Goal: Task Accomplishment & Management: Manage account settings

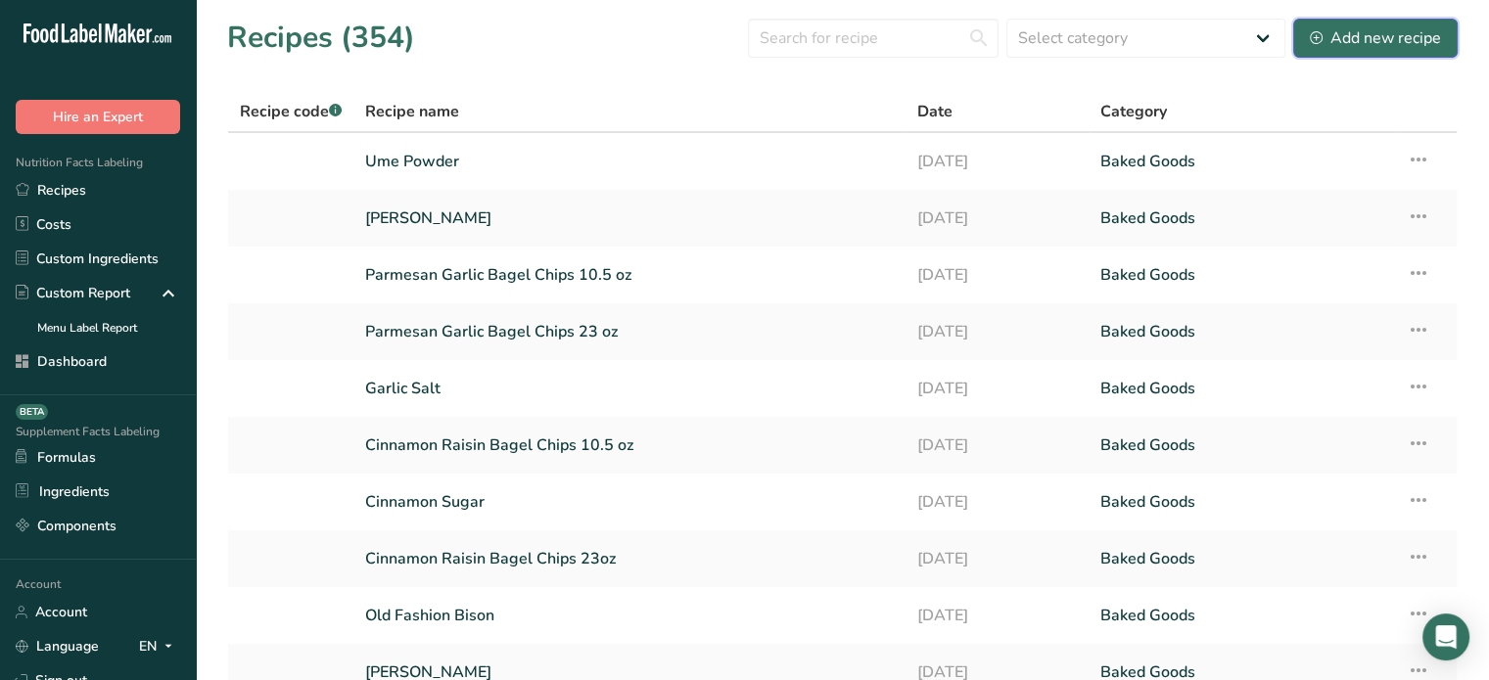
click at [1335, 47] on div "Add new recipe" at bounding box center [1375, 37] width 131 height 23
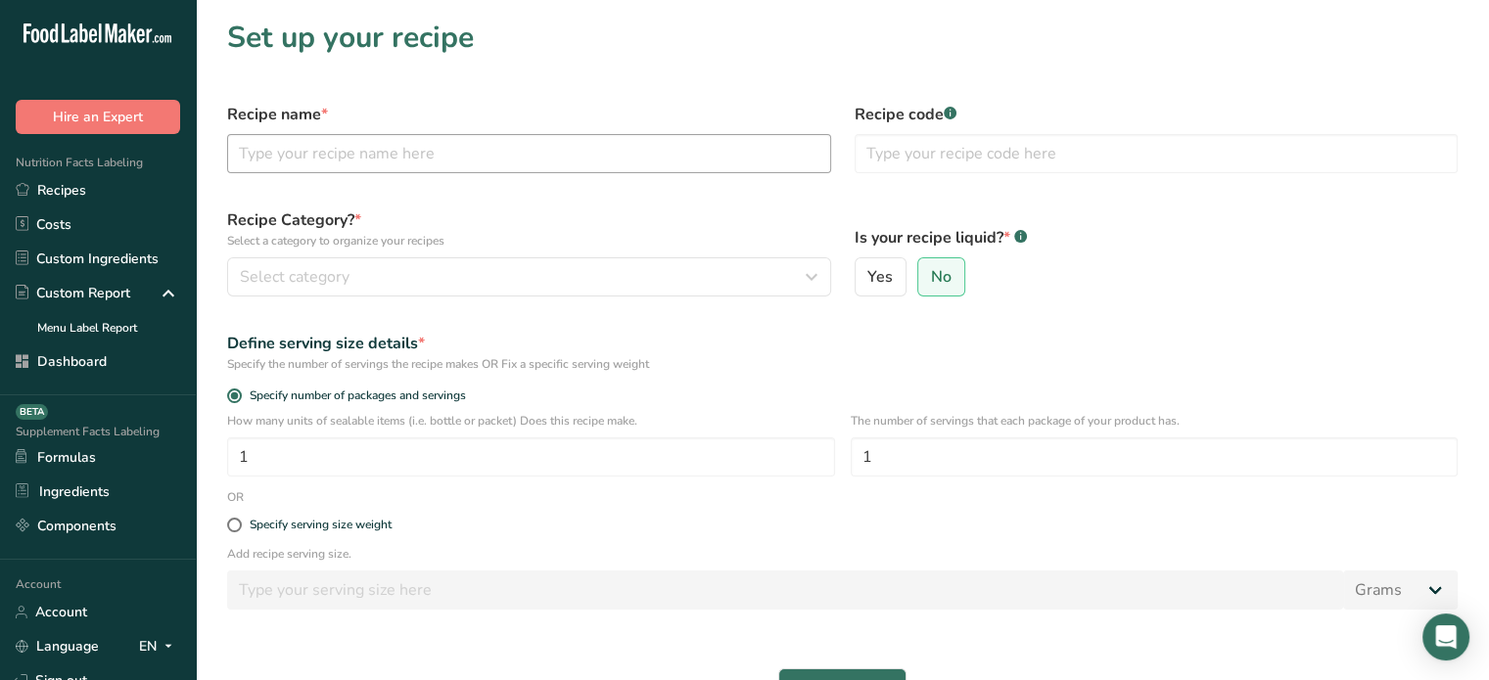
click at [517, 168] on div "Recipe name *" at bounding box center [528, 138] width 627 height 94
click at [517, 168] on input "text" at bounding box center [529, 153] width 604 height 39
type input "TEST"
click at [853, 672] on button "Continue" at bounding box center [842, 688] width 128 height 39
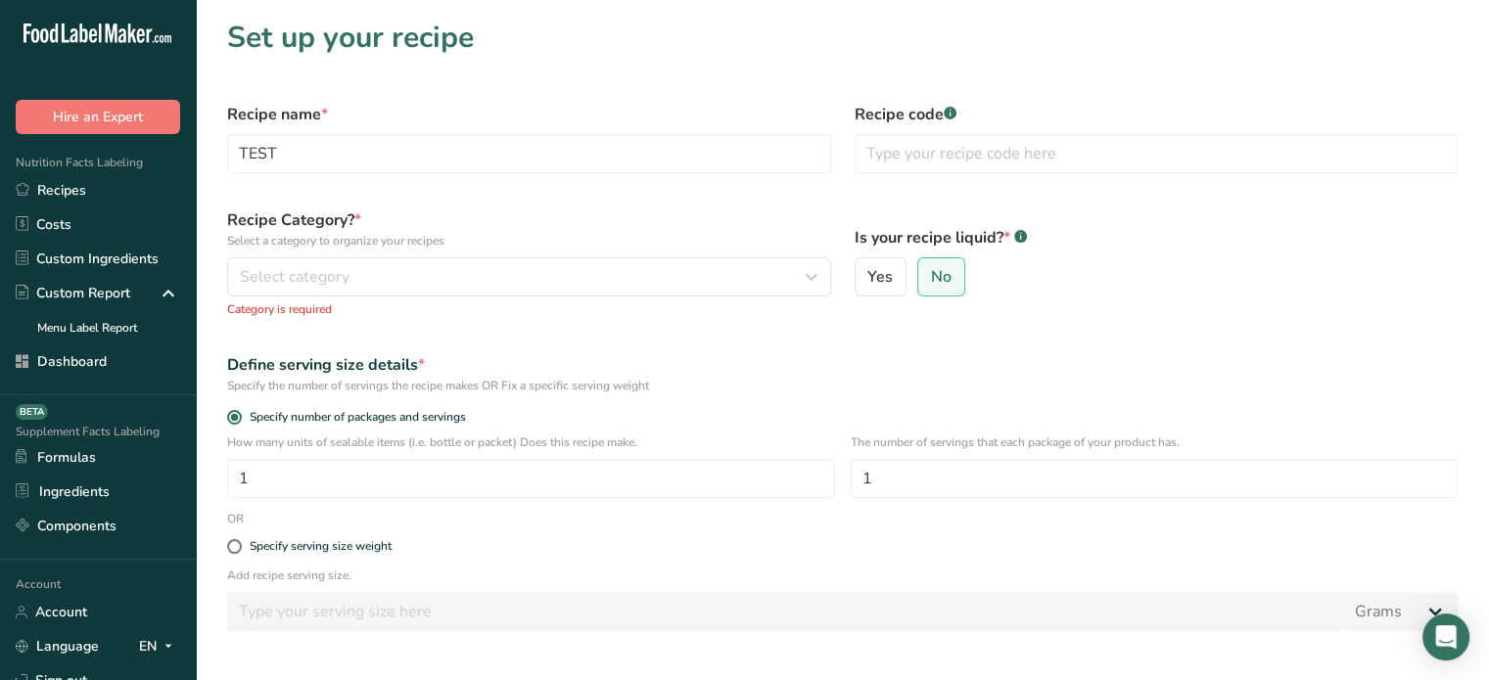
click at [701, 248] on p "Select a category to organize your recipes" at bounding box center [529, 241] width 604 height 18
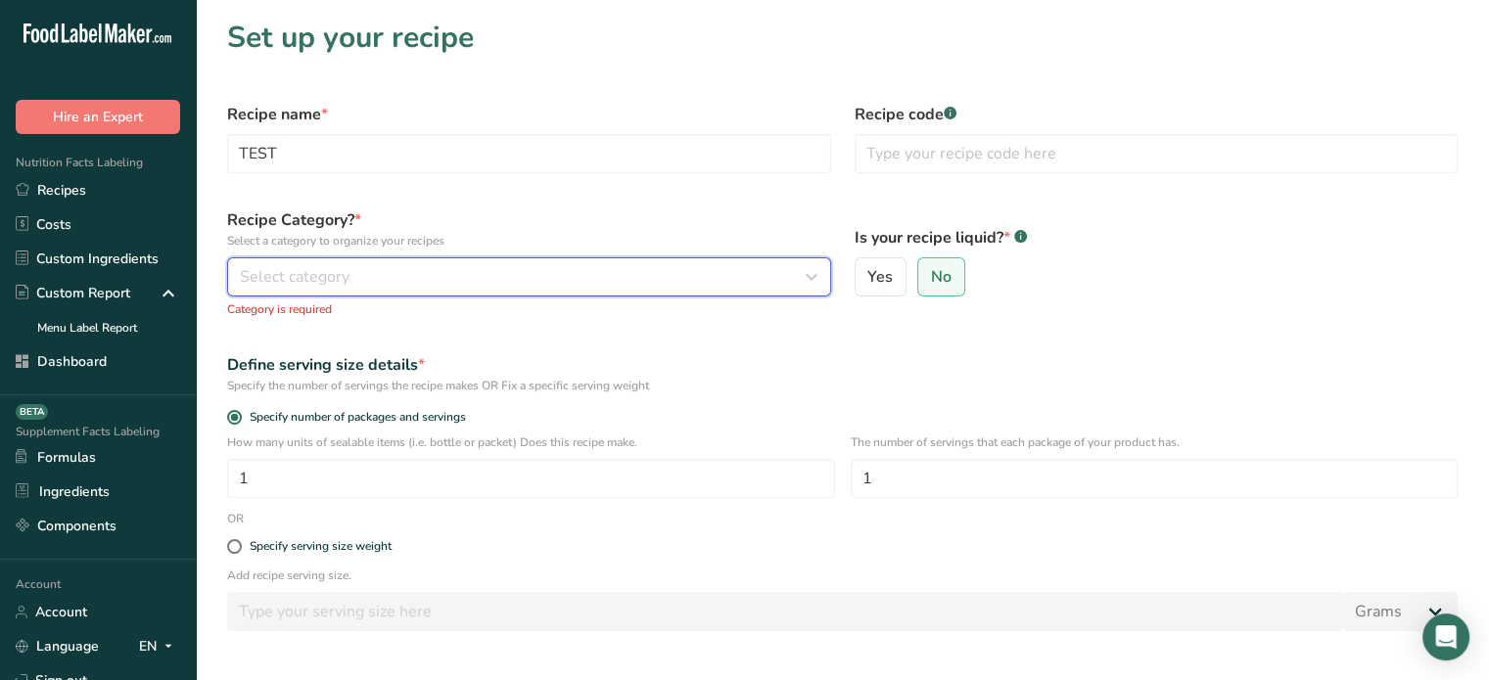
click at [701, 274] on div "Select category" at bounding box center [523, 276] width 567 height 23
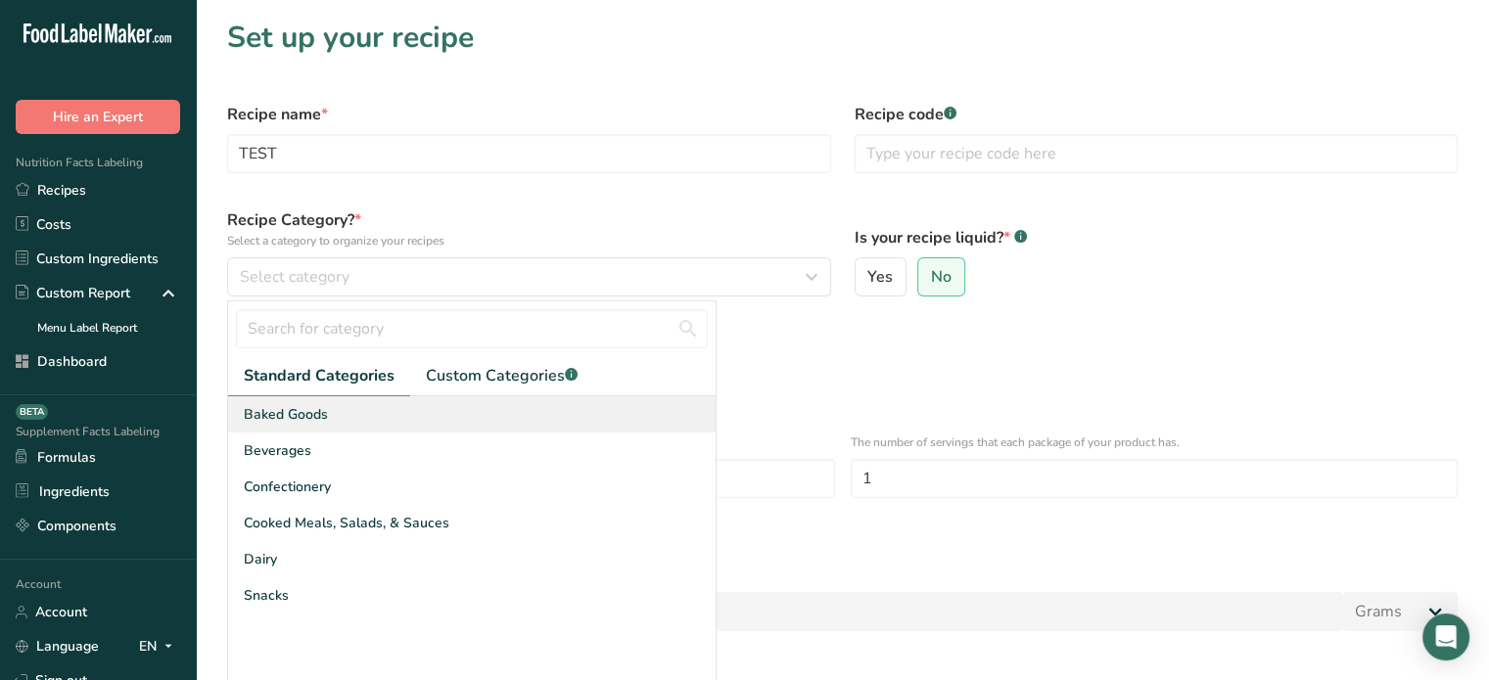
click at [394, 423] on div "Baked Goods" at bounding box center [471, 414] width 487 height 36
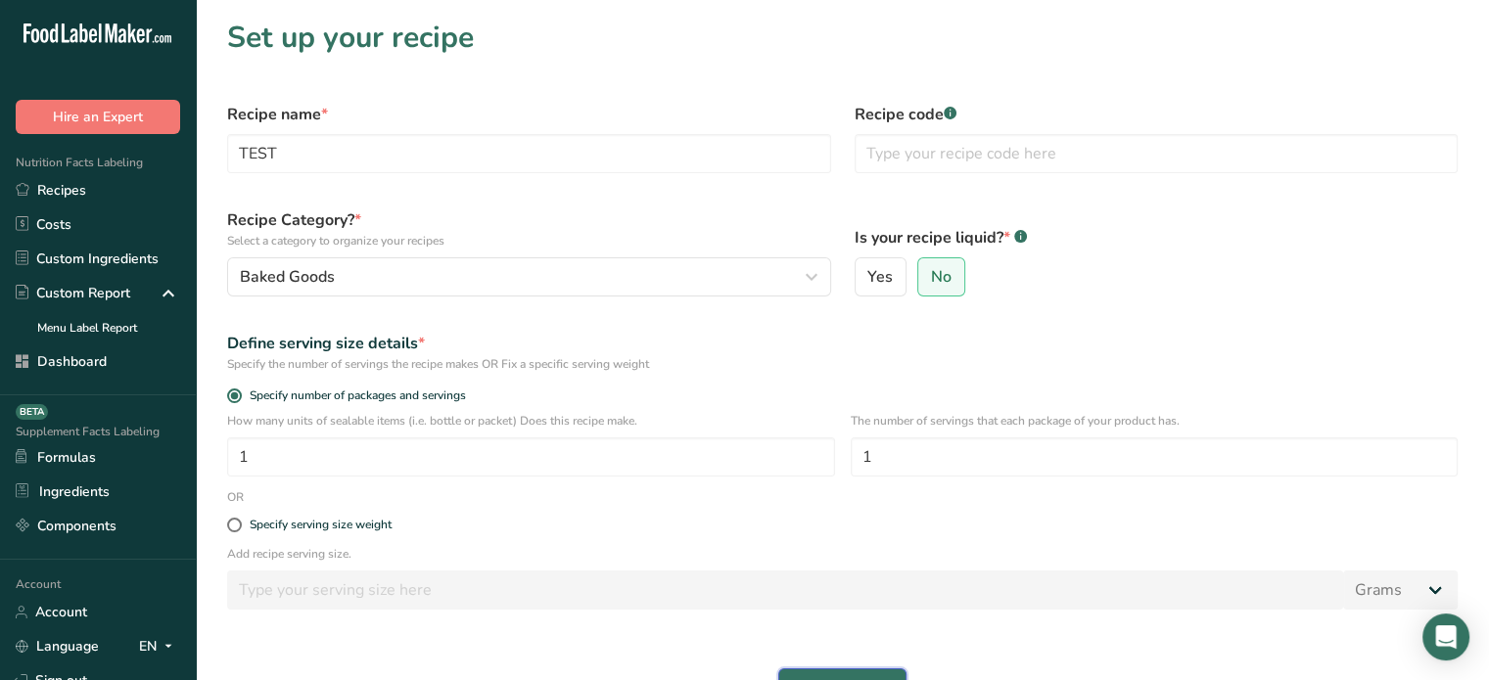
click at [834, 672] on button "Continue" at bounding box center [842, 688] width 128 height 39
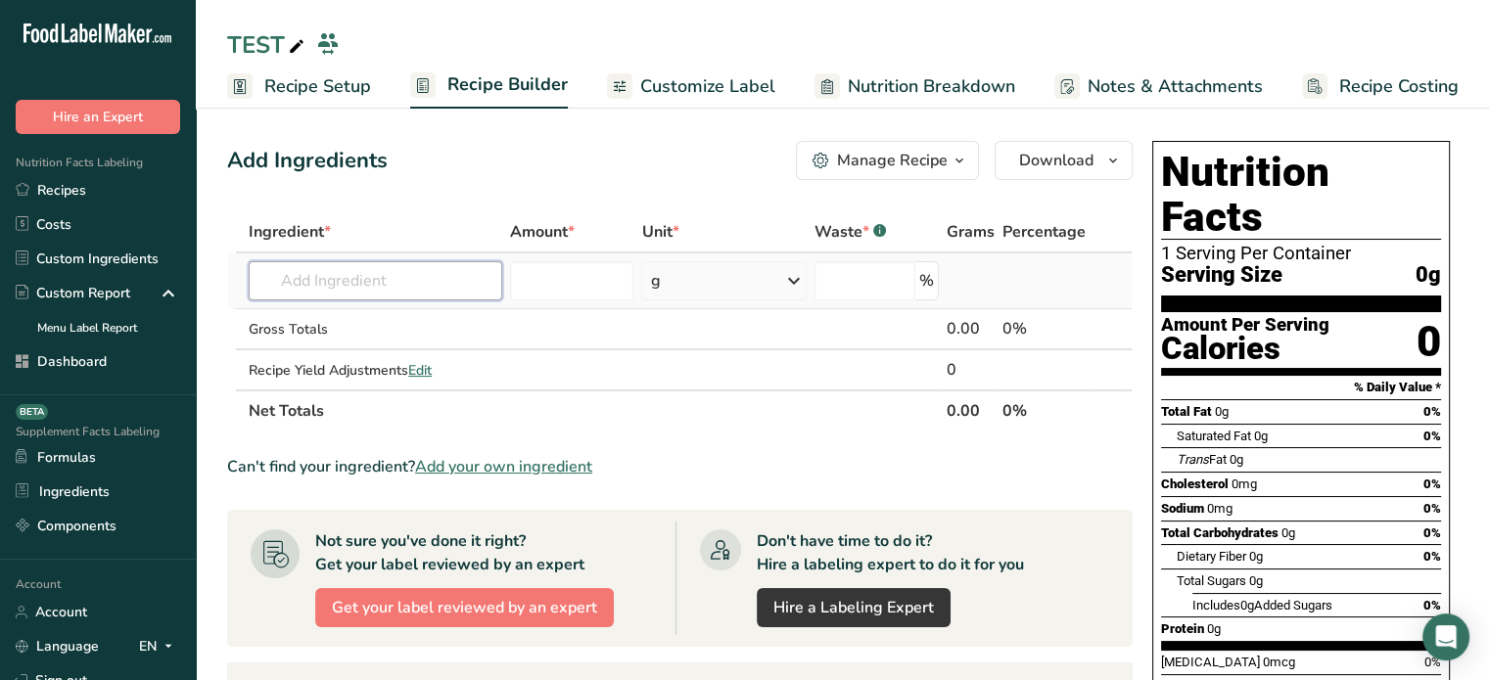
paste input "beverages, coffee, brewed, prepared with tap water"
click at [442, 281] on input "text" at bounding box center [376, 280] width 254 height 39
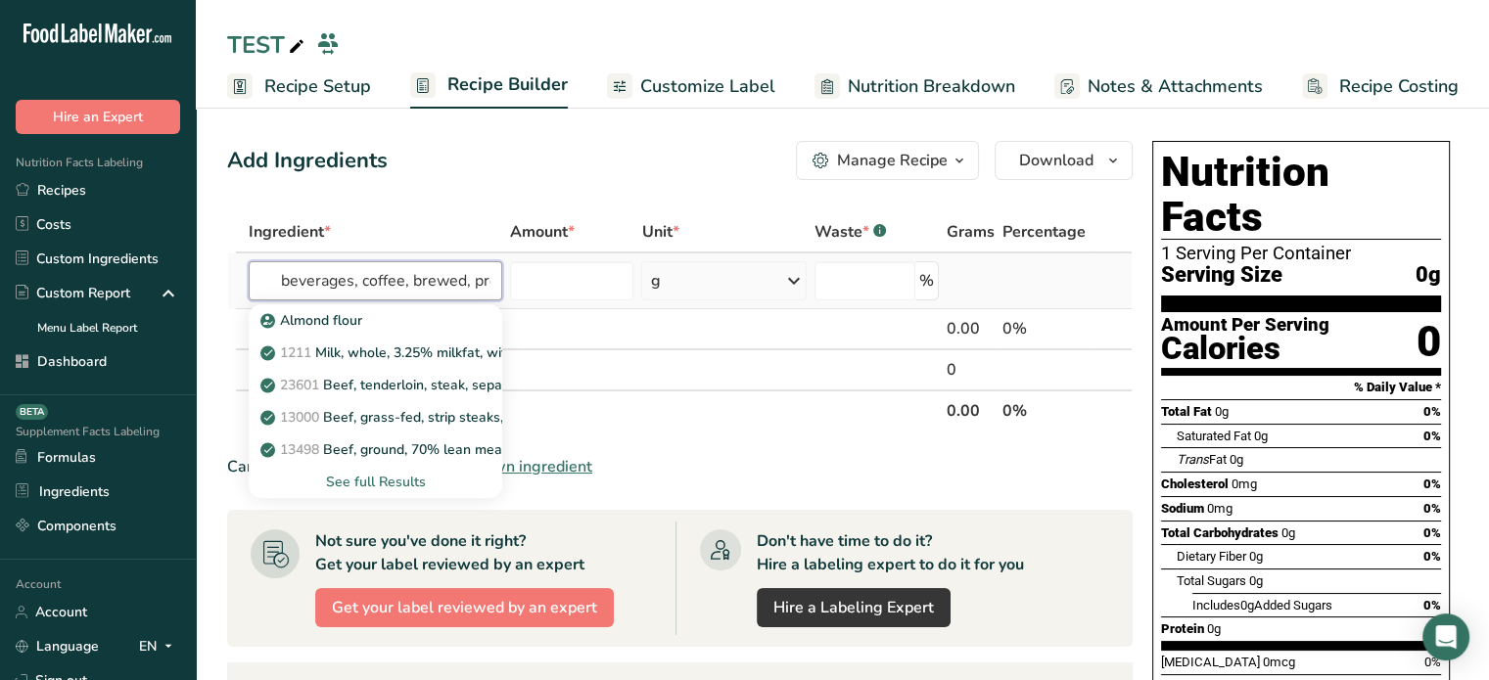
scroll to position [0, 152]
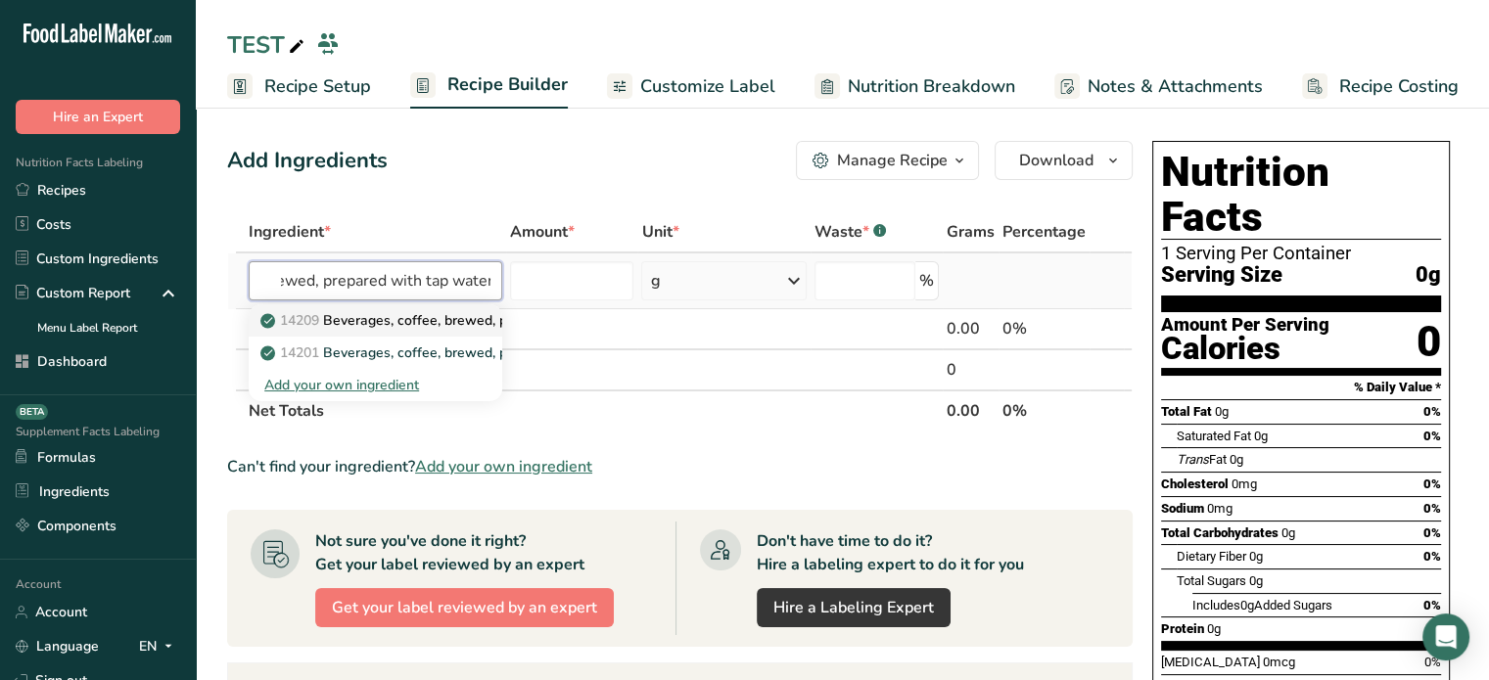
type input "beverages, coffee, brewed, prepared with tap water"
click at [476, 312] on p "14209 Beverages, coffee, brewed, prepared with tap water" at bounding box center [458, 320] width 389 height 21
type input "Beverages, coffee, brewed, prepared with tap water"
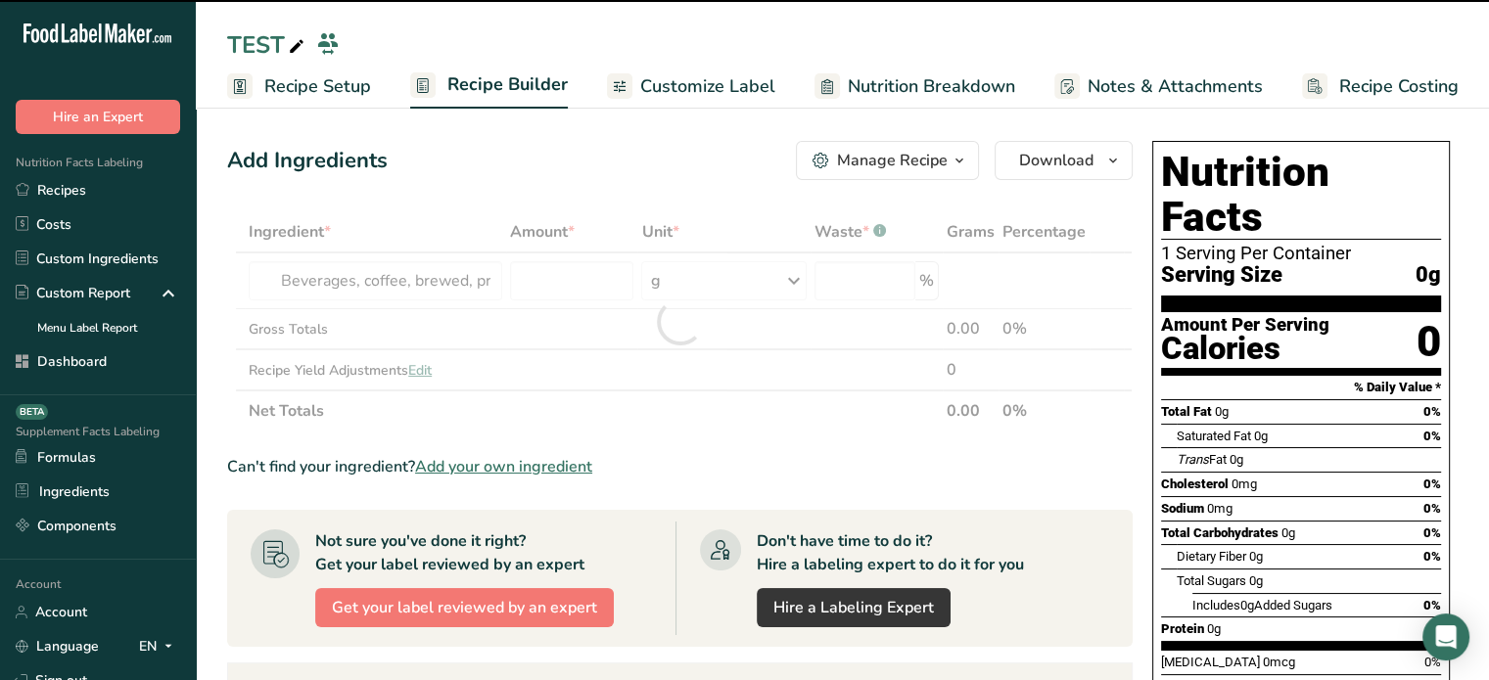
type input "0"
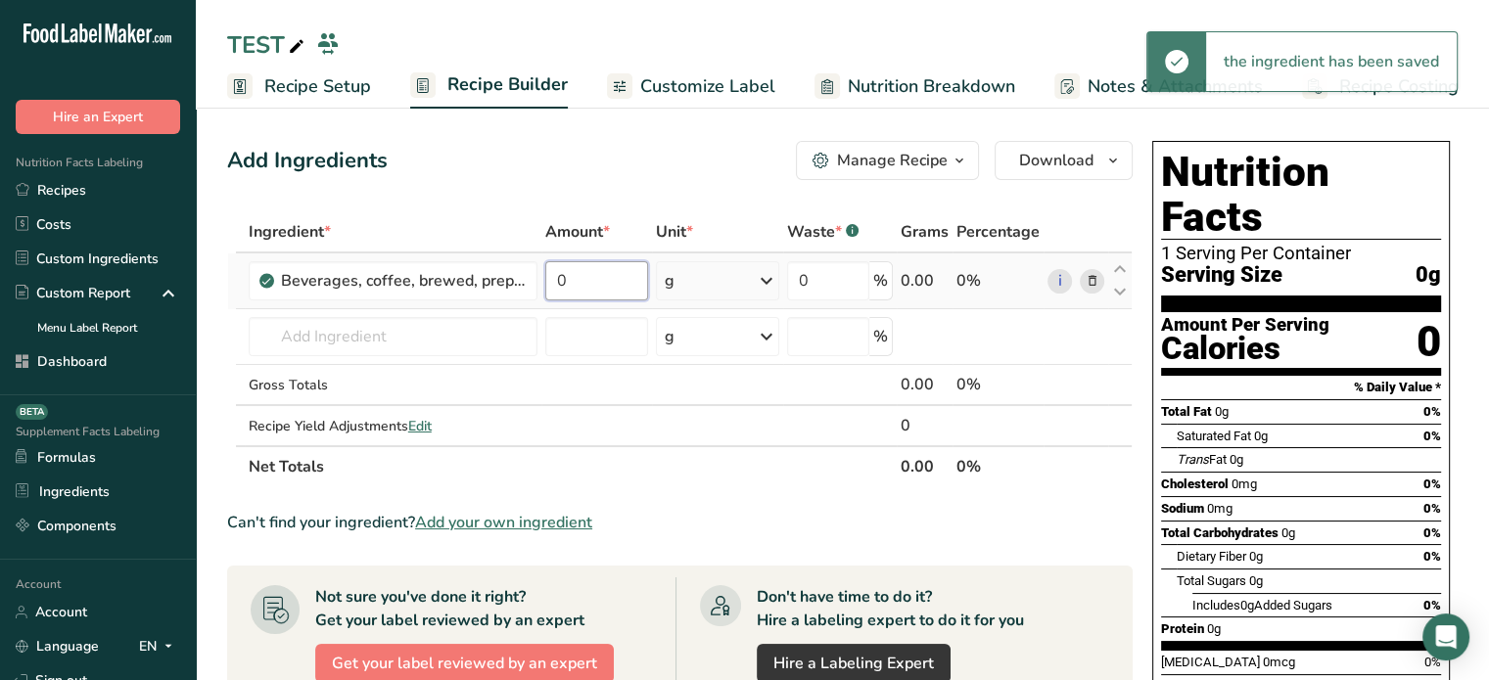
drag, startPoint x: 578, startPoint y: 293, endPoint x: 556, endPoint y: 293, distance: 21.5
click at [556, 293] on input "0" at bounding box center [597, 280] width 104 height 39
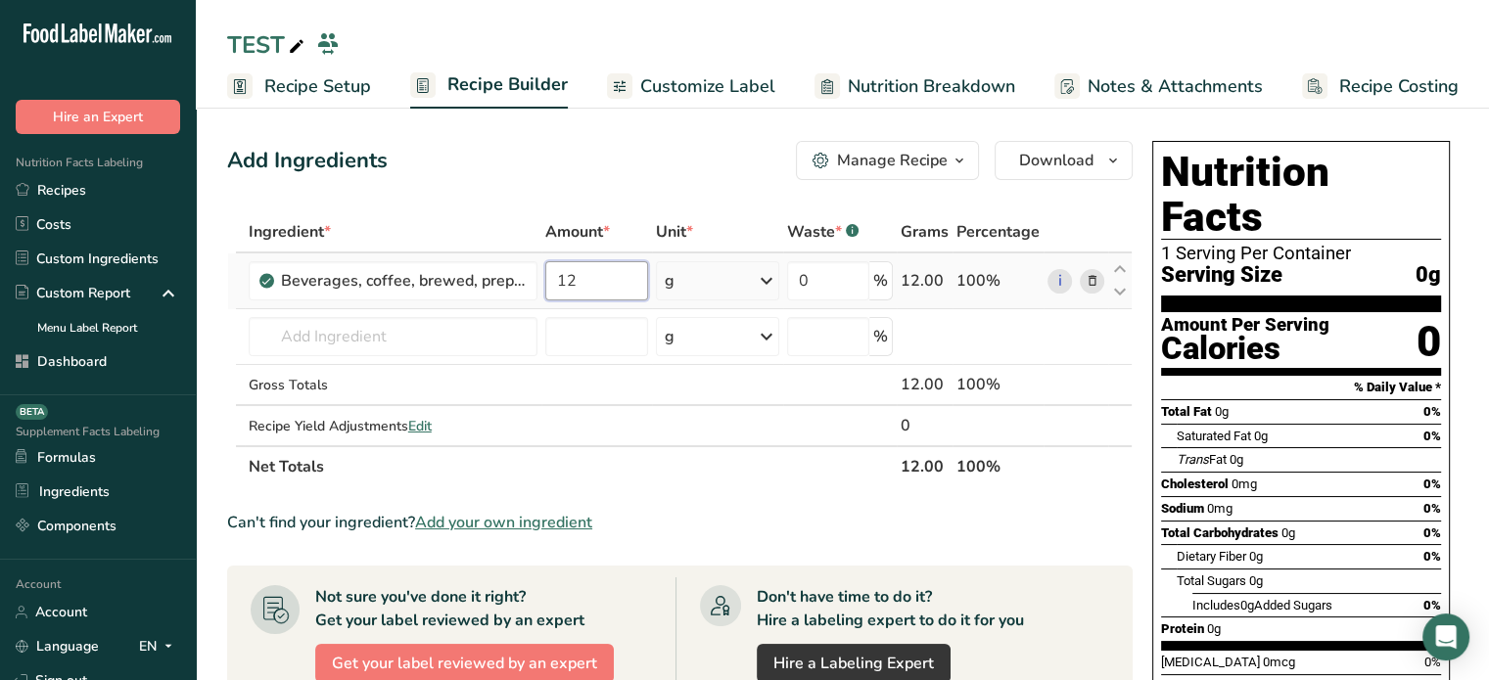
type input "12"
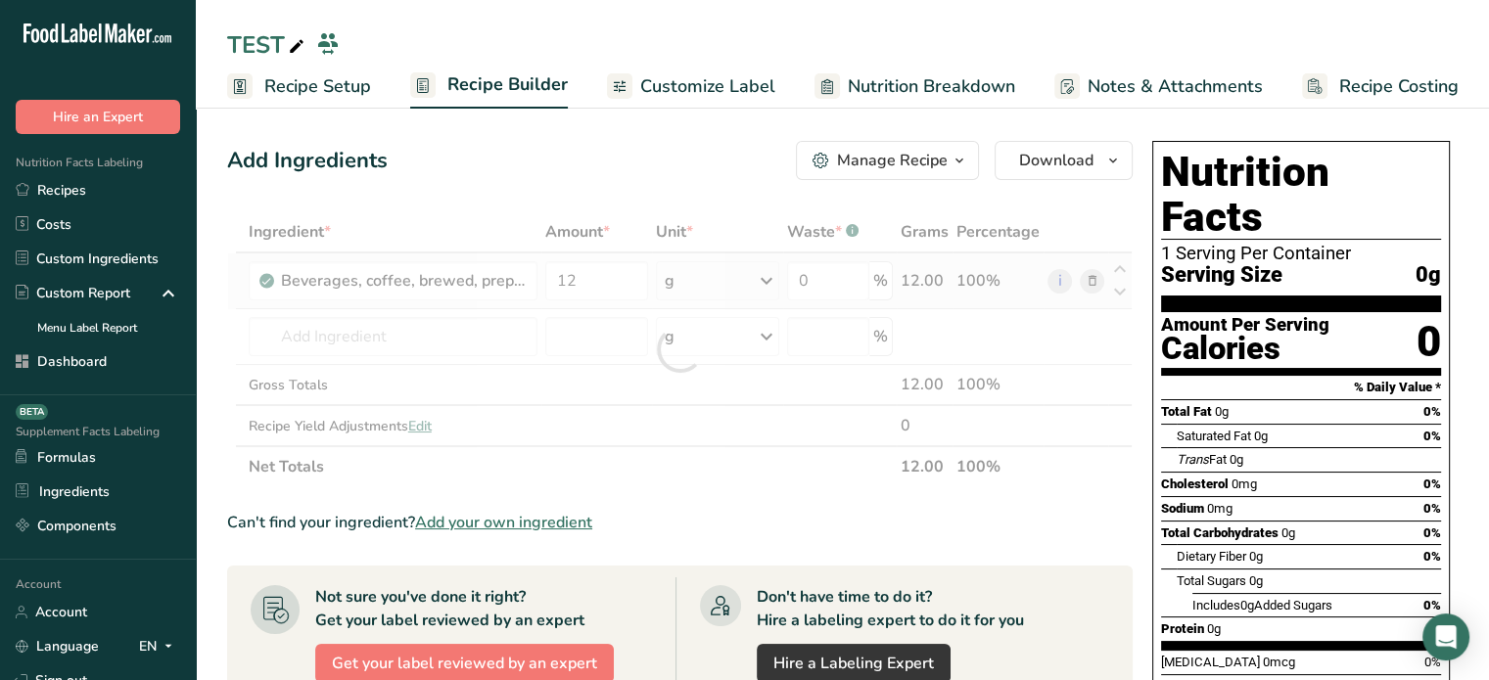
click at [717, 269] on div "Ingredient * Amount * Unit * Waste * .a-a{fill:#347362;}.b-a{fill:#fff;} Grams …" at bounding box center [679, 349] width 905 height 276
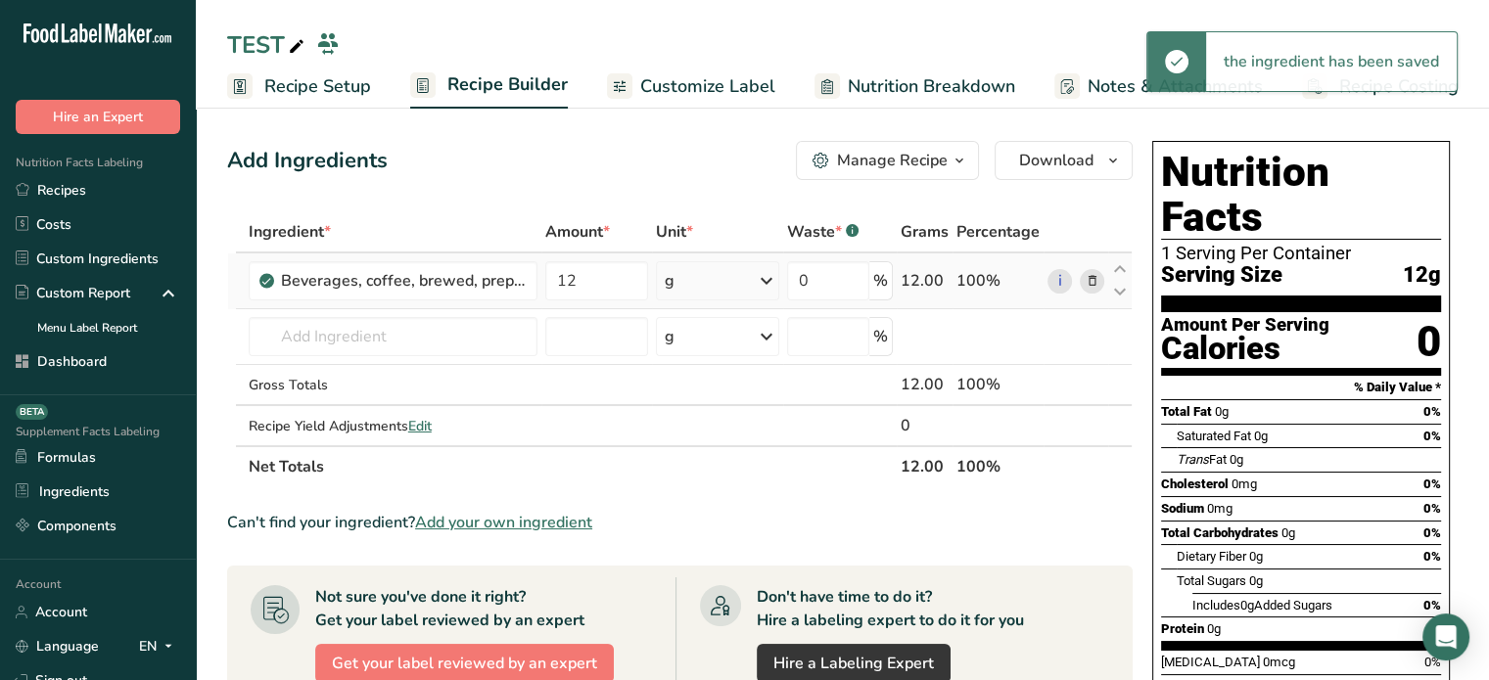
click at [717, 269] on div "g" at bounding box center [717, 280] width 122 height 39
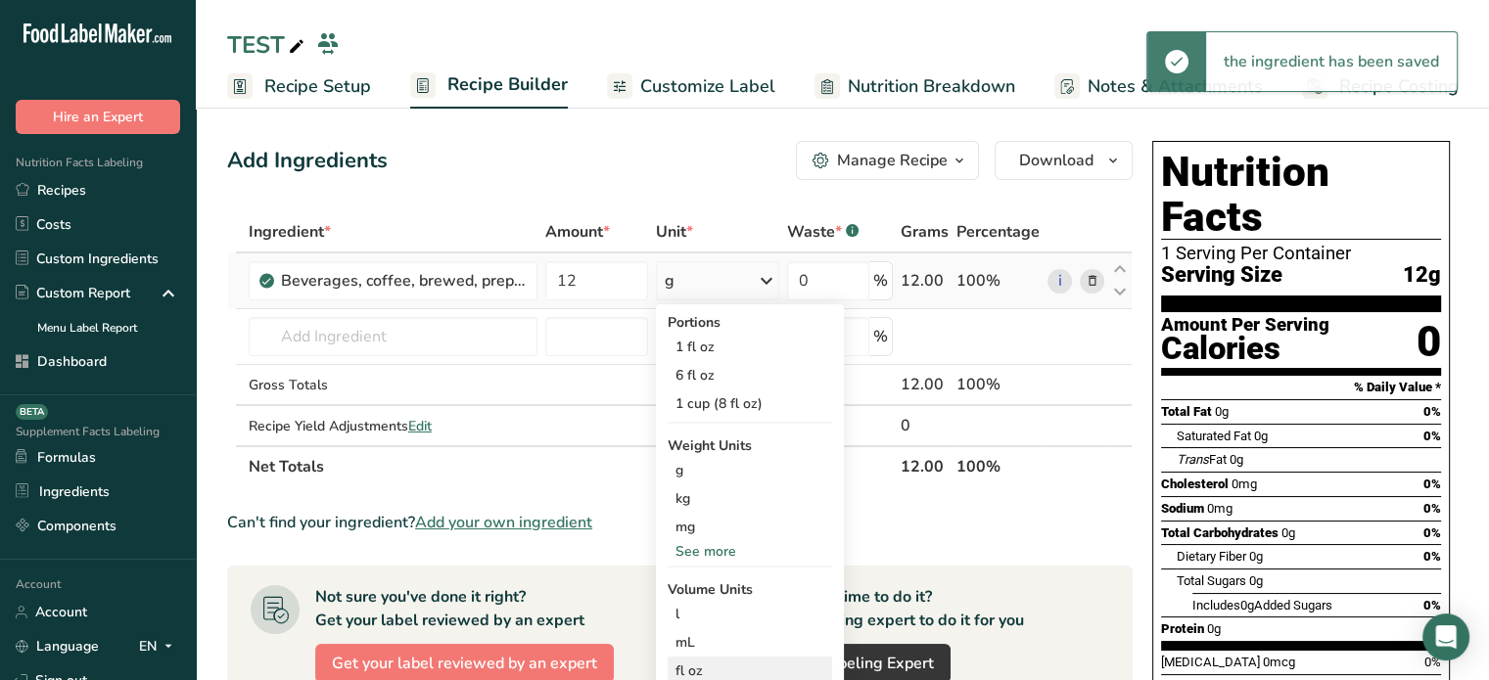
click at [713, 661] on div "fl oz" at bounding box center [749, 671] width 149 height 21
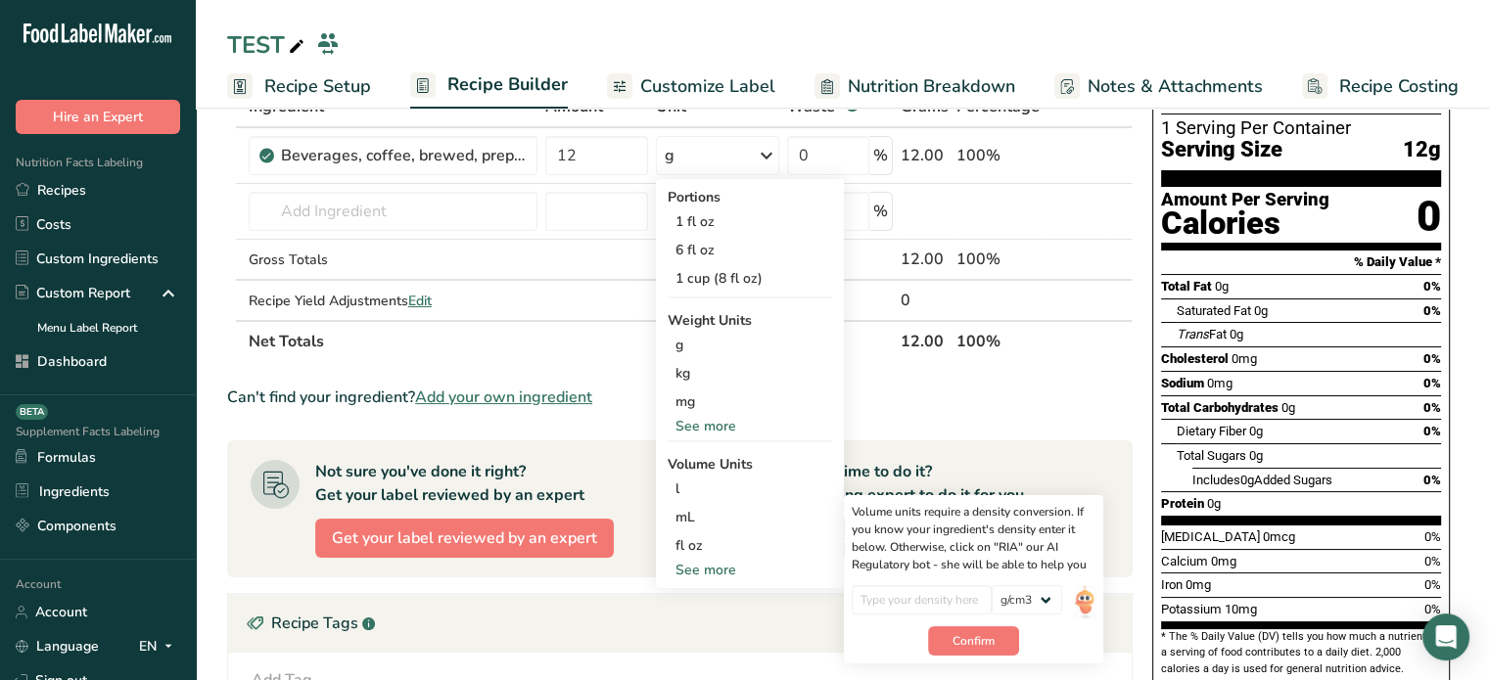
scroll to position [129, 0]
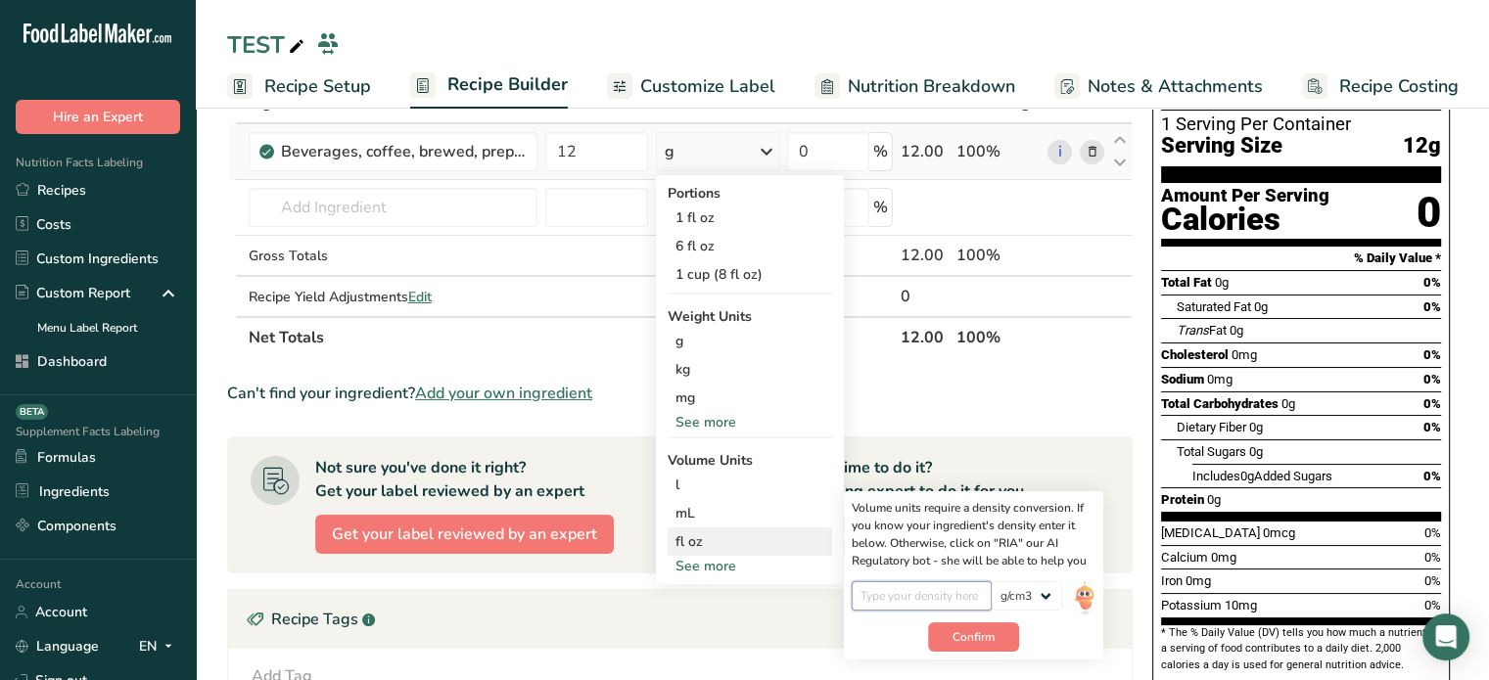
click at [969, 601] on input "number" at bounding box center [922, 595] width 140 height 29
type input "1"
click at [957, 639] on span "Confirm" at bounding box center [973, 637] width 42 height 18
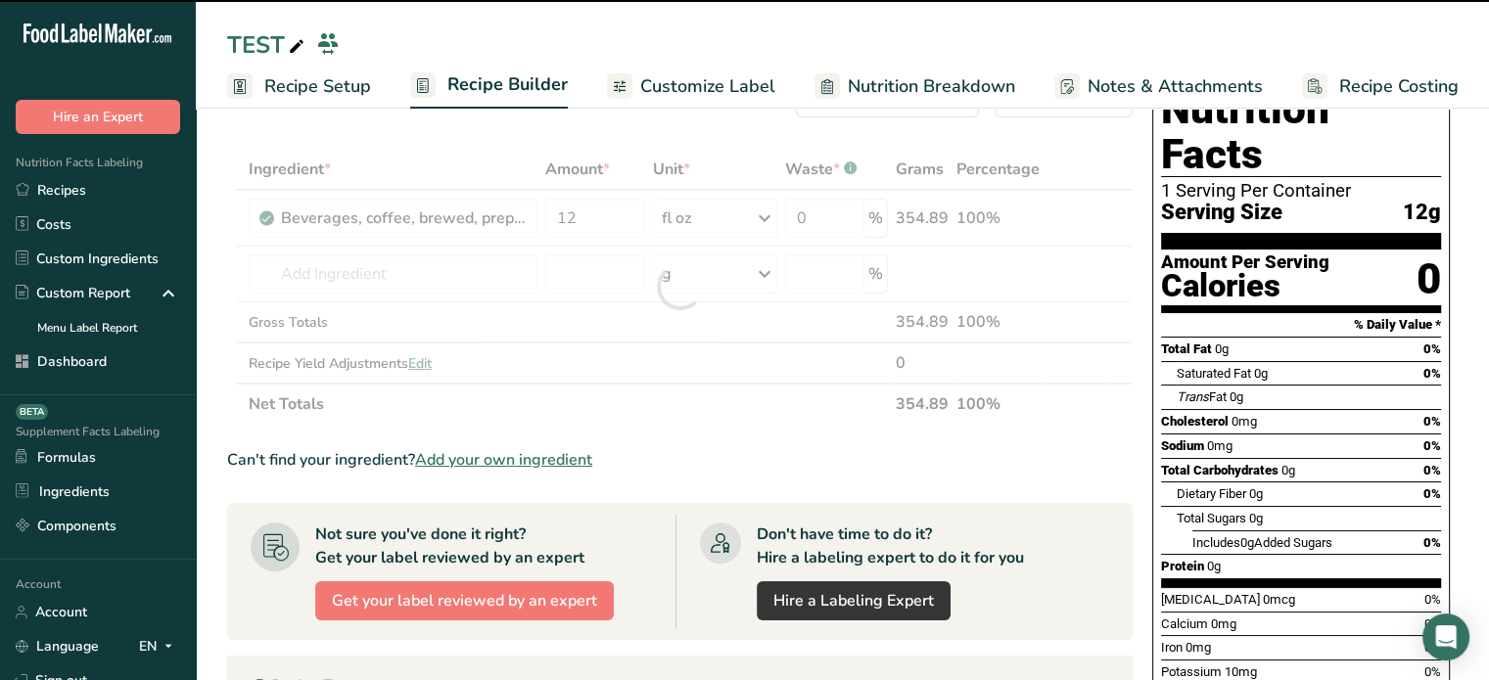
scroll to position [0, 0]
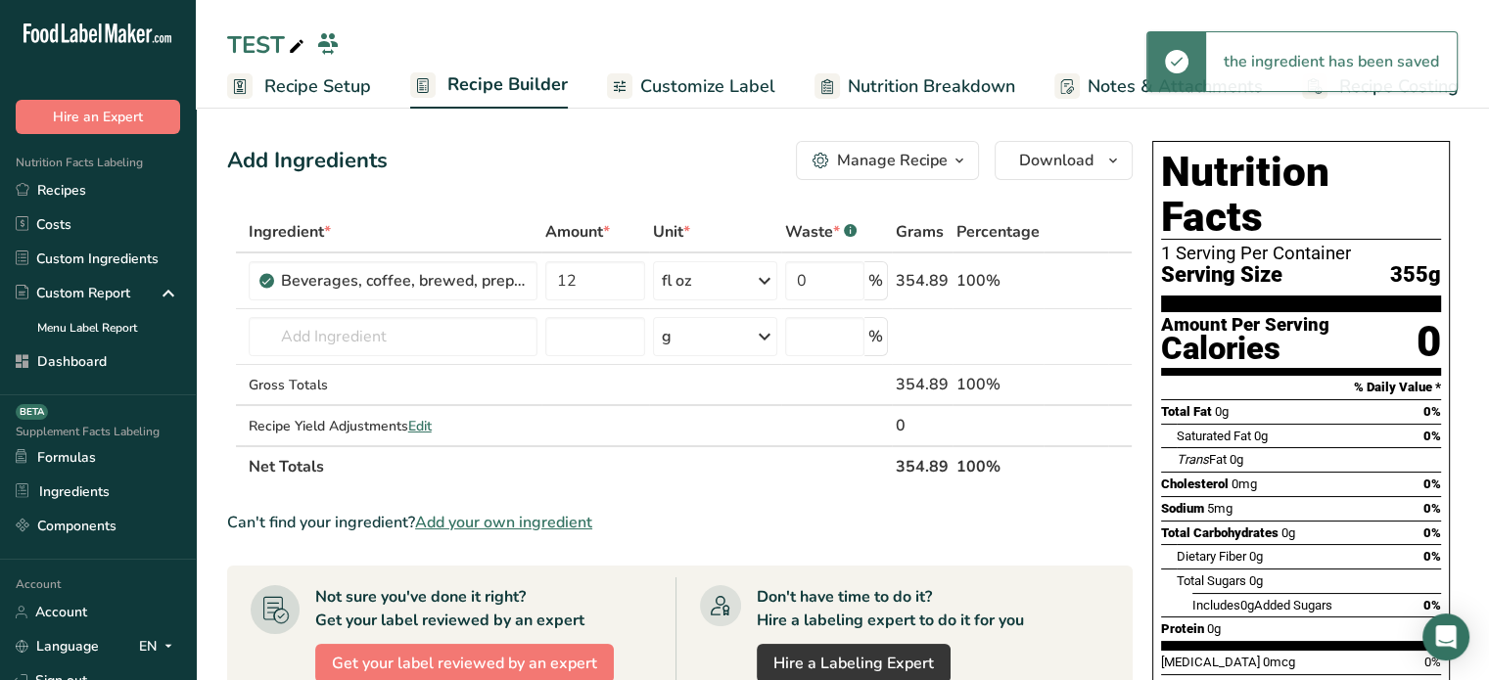
click at [672, 73] on span "Customize Label" at bounding box center [707, 86] width 135 height 26
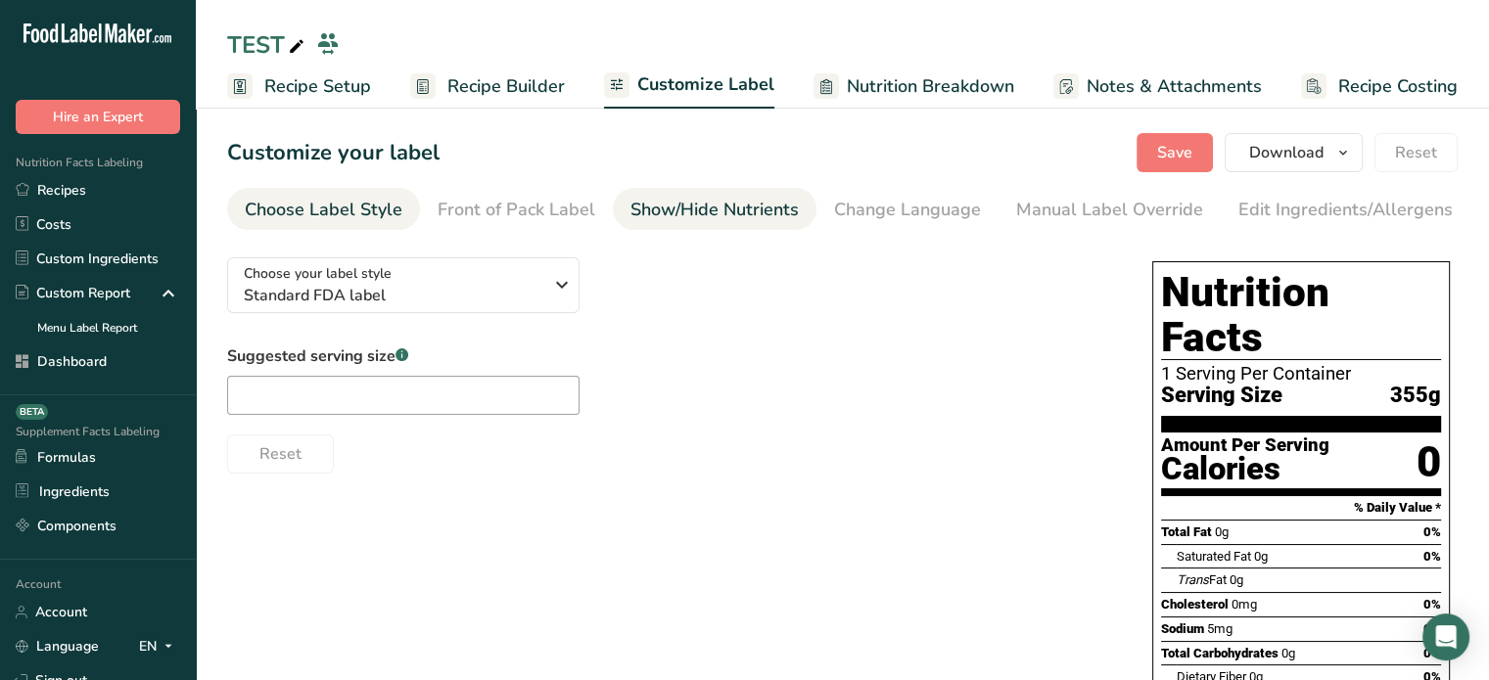
click at [677, 214] on div "Show/Hide Nutrients" at bounding box center [714, 210] width 168 height 26
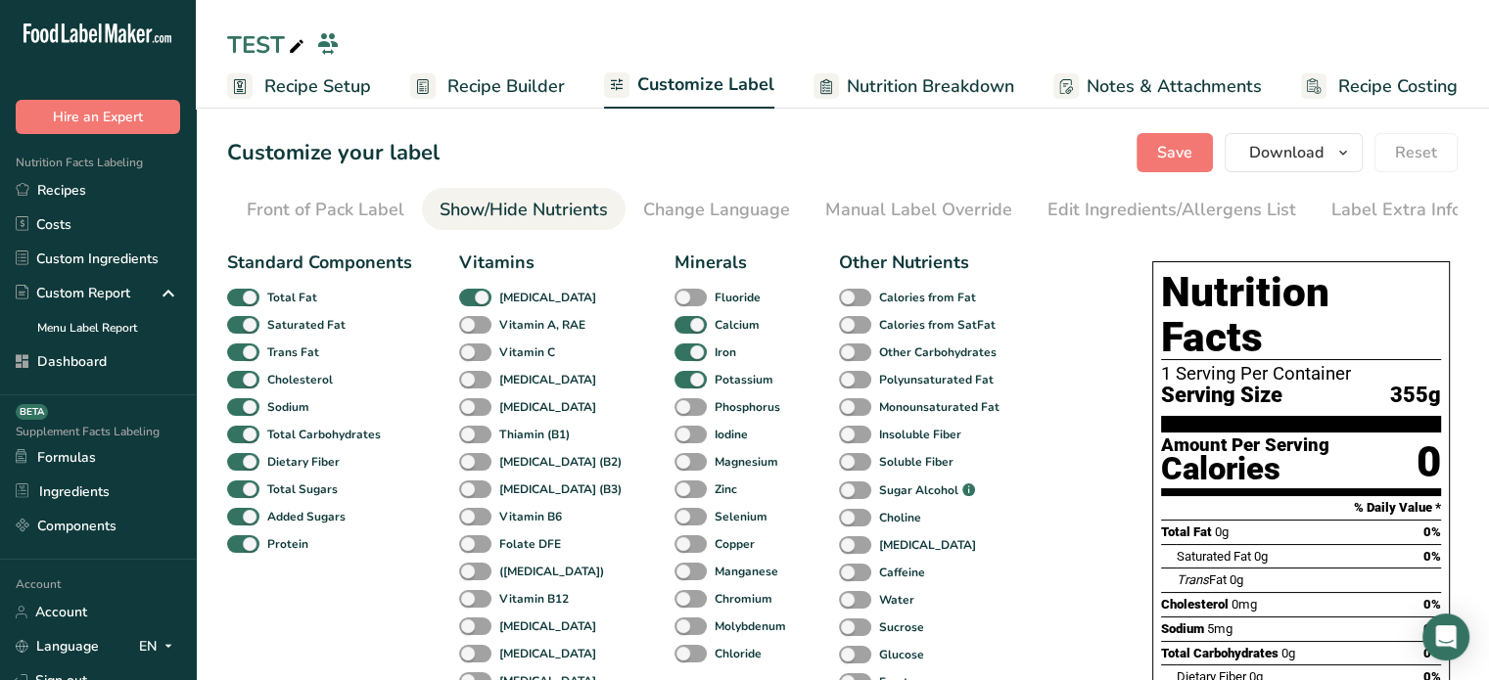
scroll to position [0, 192]
click at [839, 571] on span at bounding box center [855, 573] width 32 height 19
click at [839, 571] on input "Caffeine" at bounding box center [845, 572] width 13 height 13
checkbox input "true"
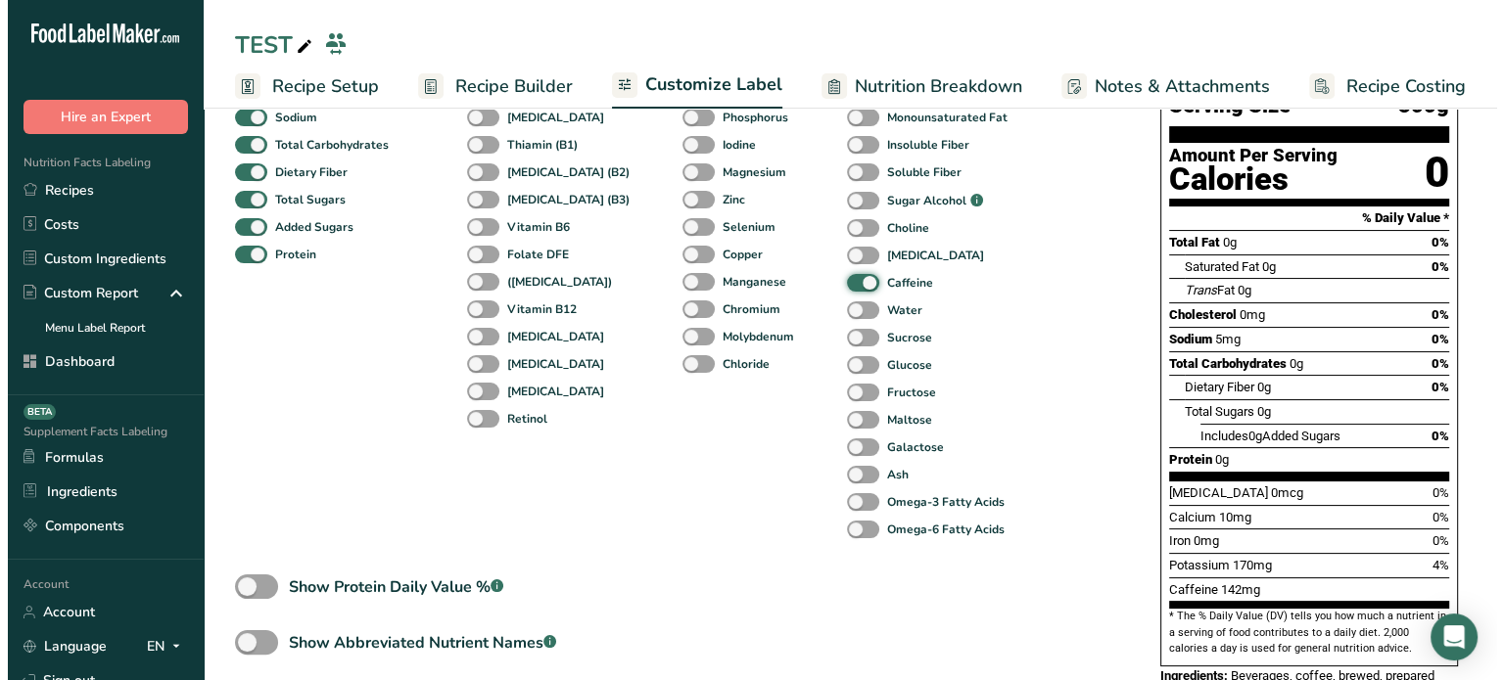
scroll to position [266, 0]
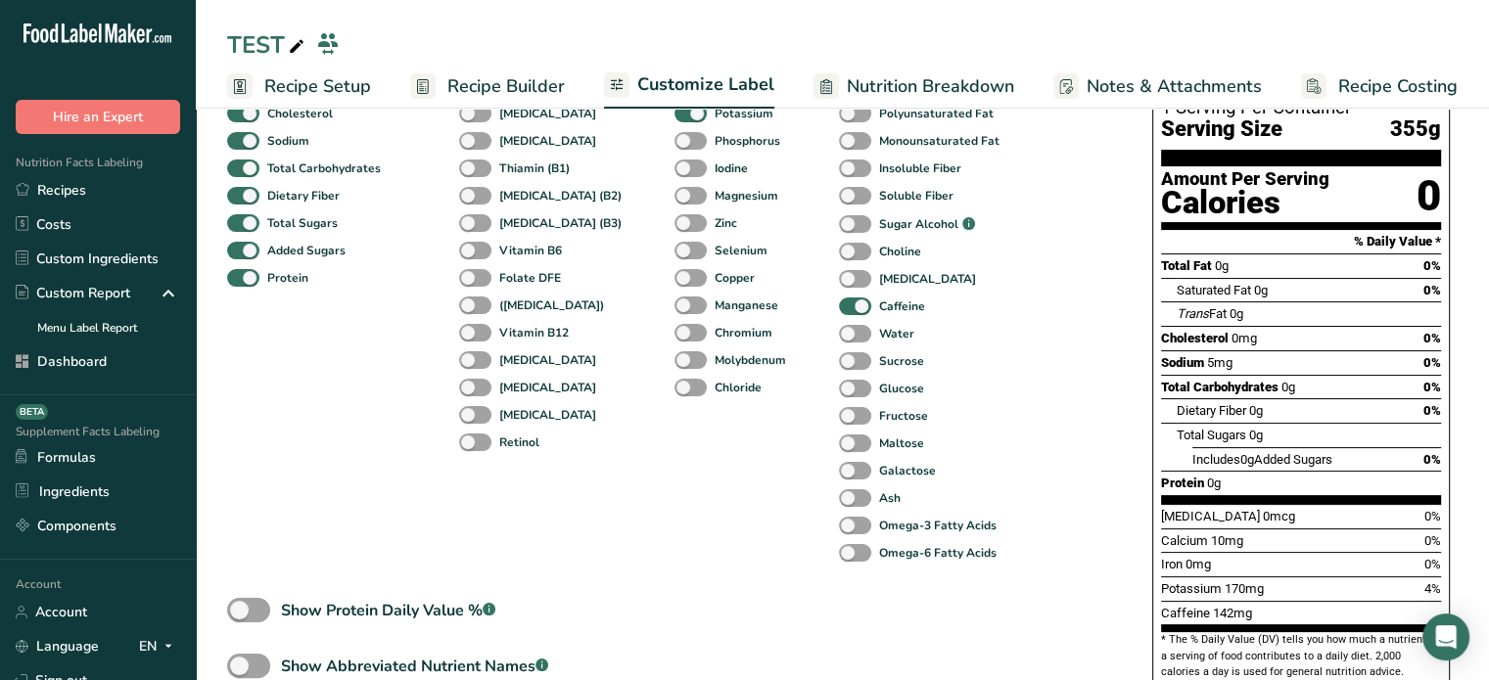
drag, startPoint x: 1210, startPoint y: 571, endPoint x: 1258, endPoint y: 565, distance: 48.3
click at [1258, 601] on div "Caffeine 142mg" at bounding box center [1301, 613] width 280 height 24
click at [155, 174] on link "Recipes" at bounding box center [98, 190] width 196 height 34
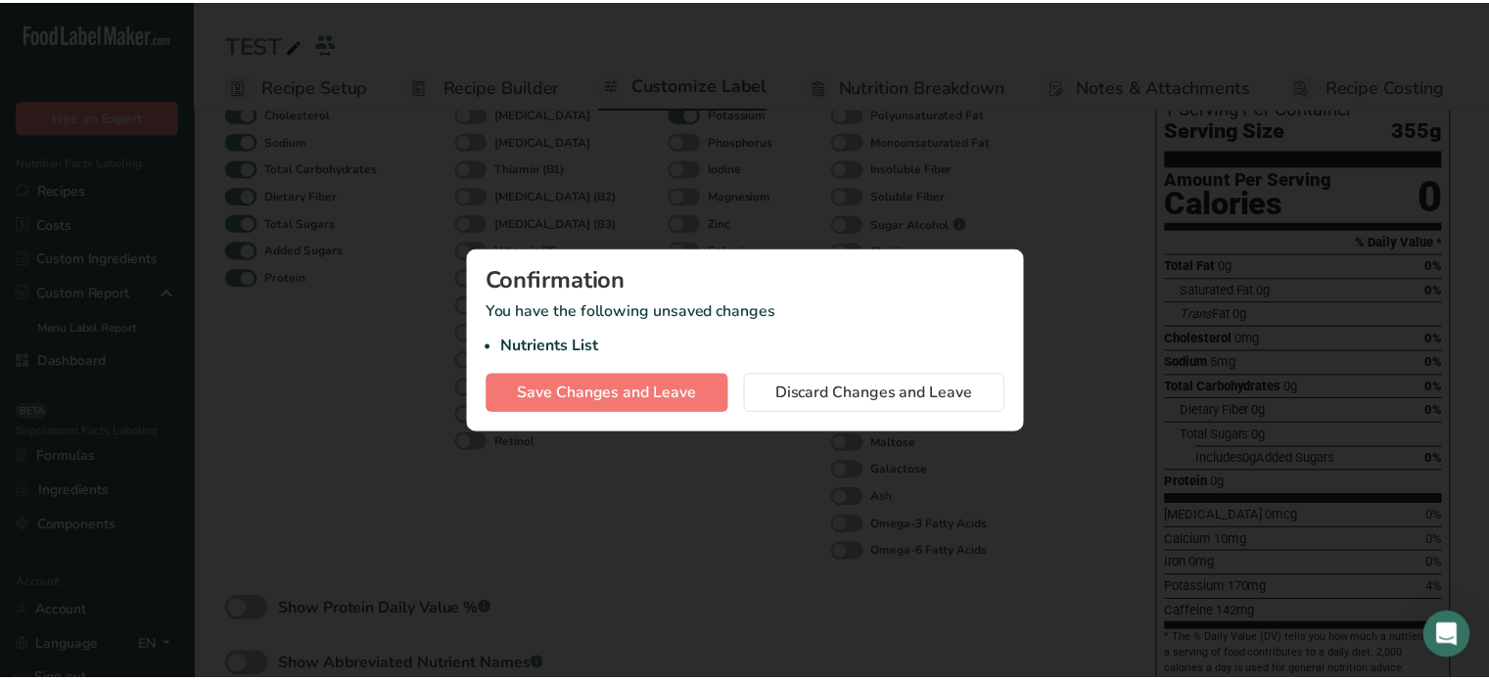
scroll to position [0, 0]
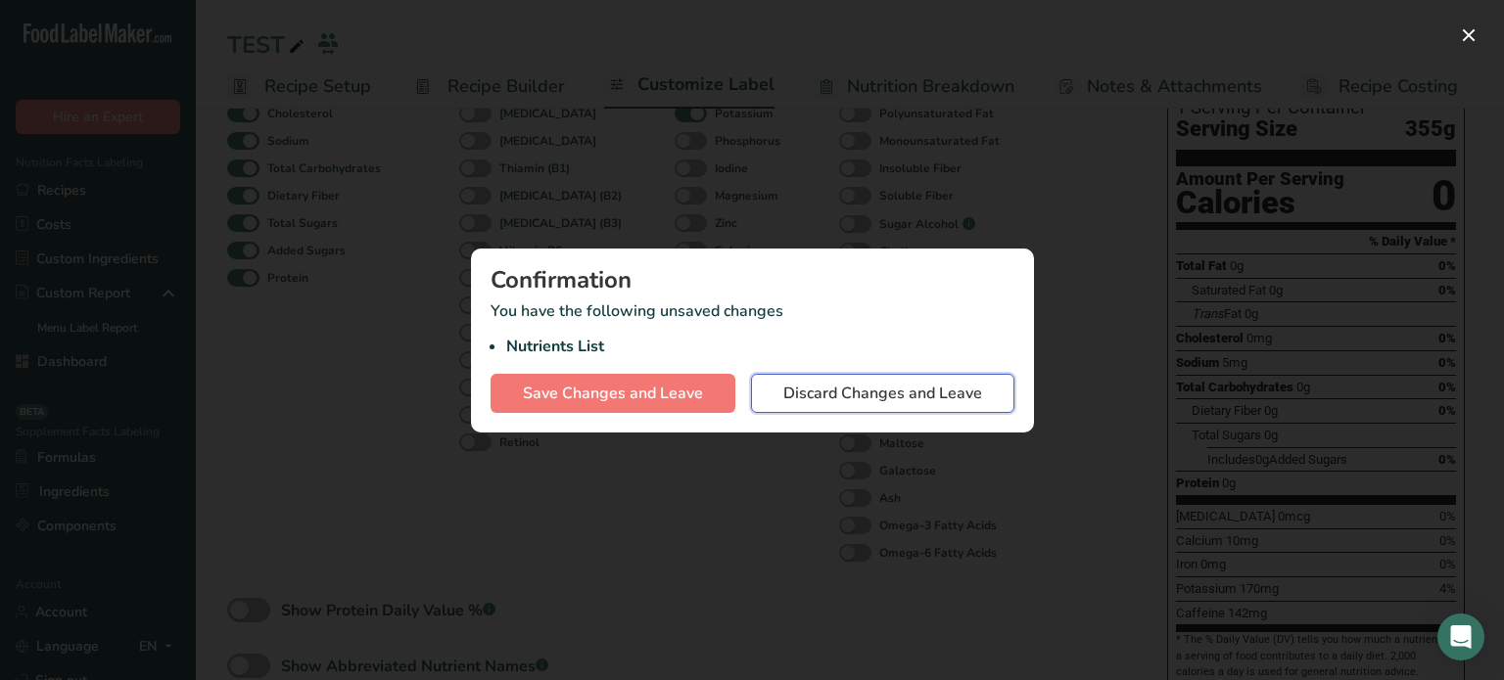
click at [920, 386] on span "Discard Changes and Leave" at bounding box center [882, 393] width 199 height 23
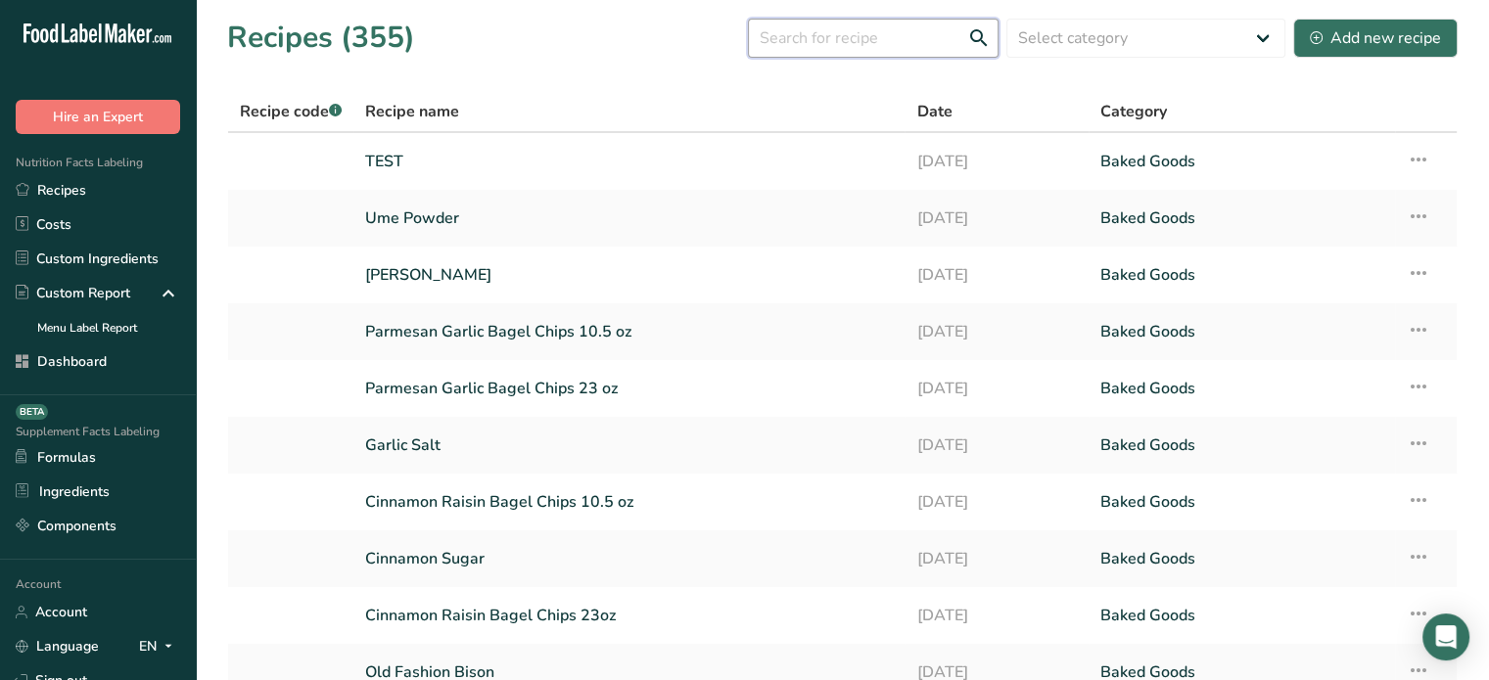
click at [878, 38] on input "text" at bounding box center [873, 38] width 251 height 39
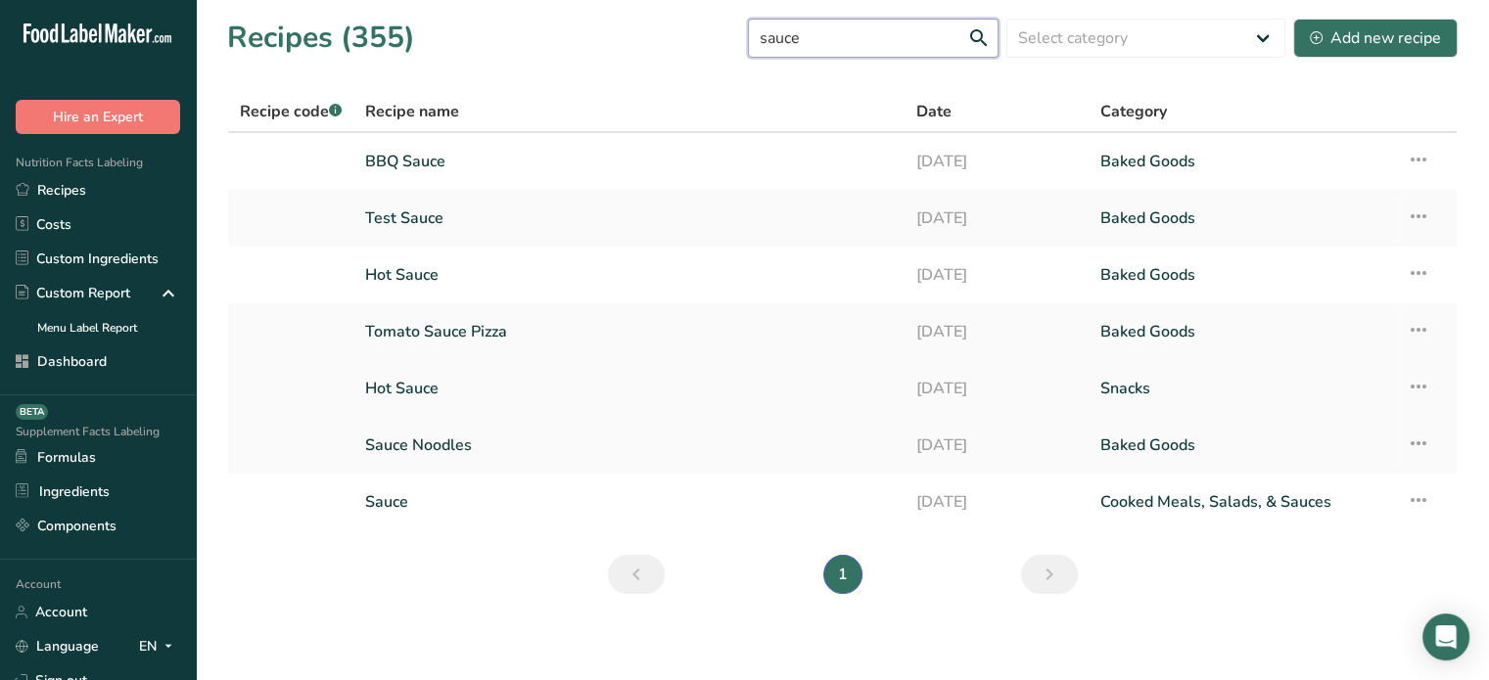
type input "sauce"
click at [460, 387] on link "Hot Sauce" at bounding box center [629, 388] width 528 height 41
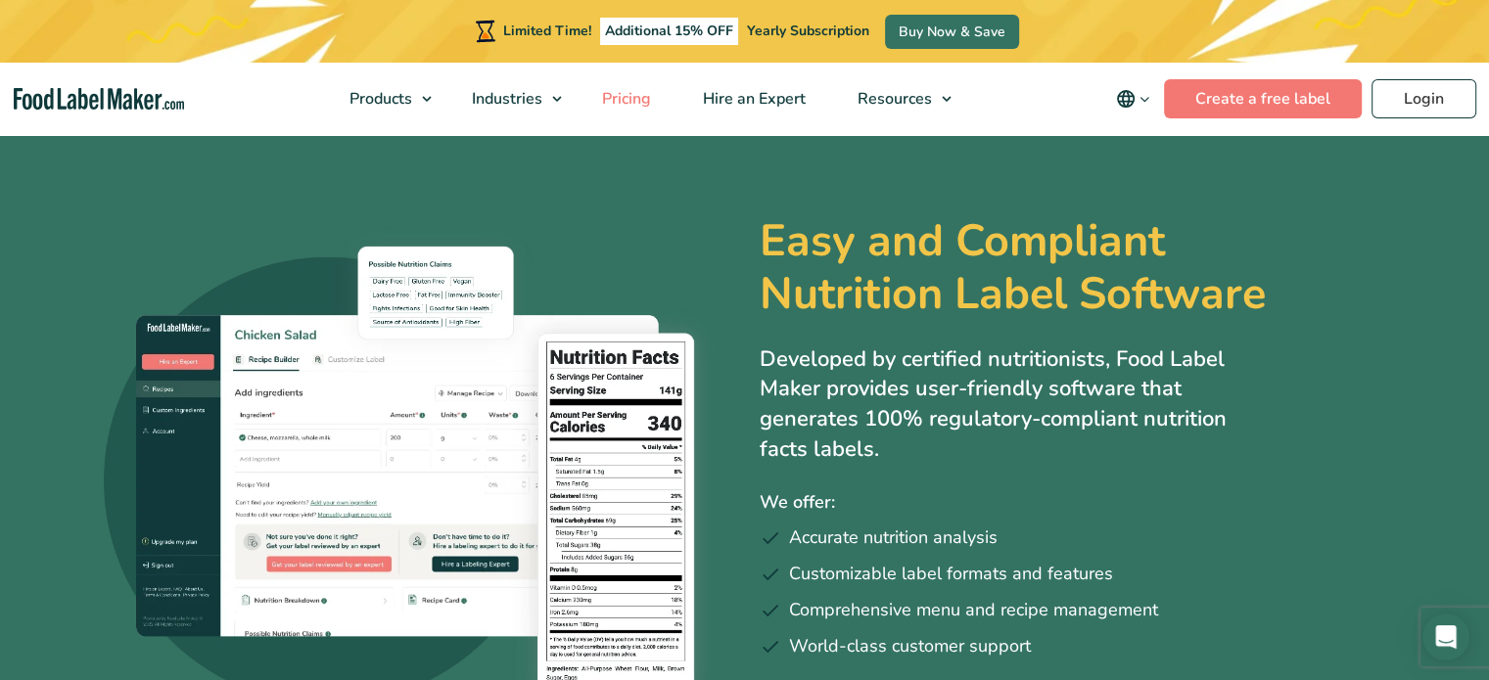
click at [642, 86] on link "Pricing" at bounding box center [625, 99] width 96 height 72
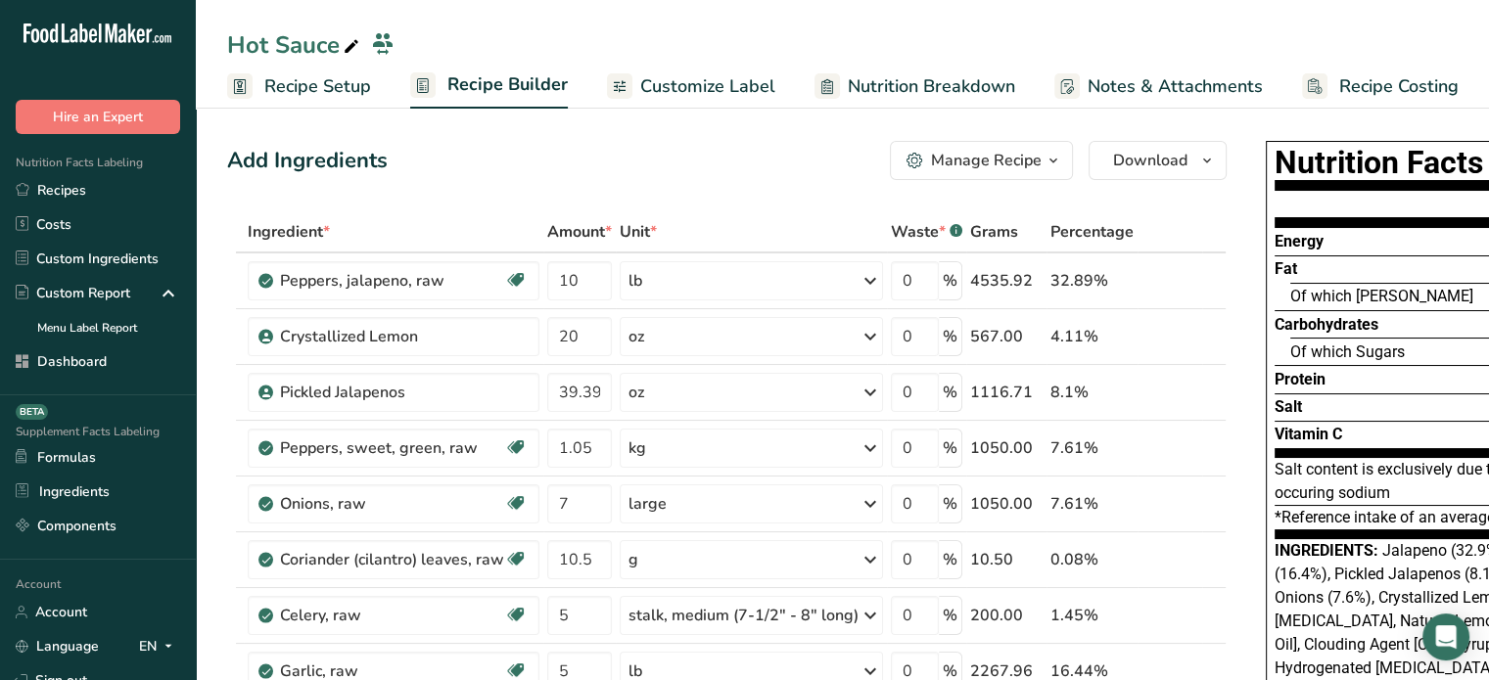
click at [677, 92] on span "Customize Label" at bounding box center [707, 86] width 135 height 26
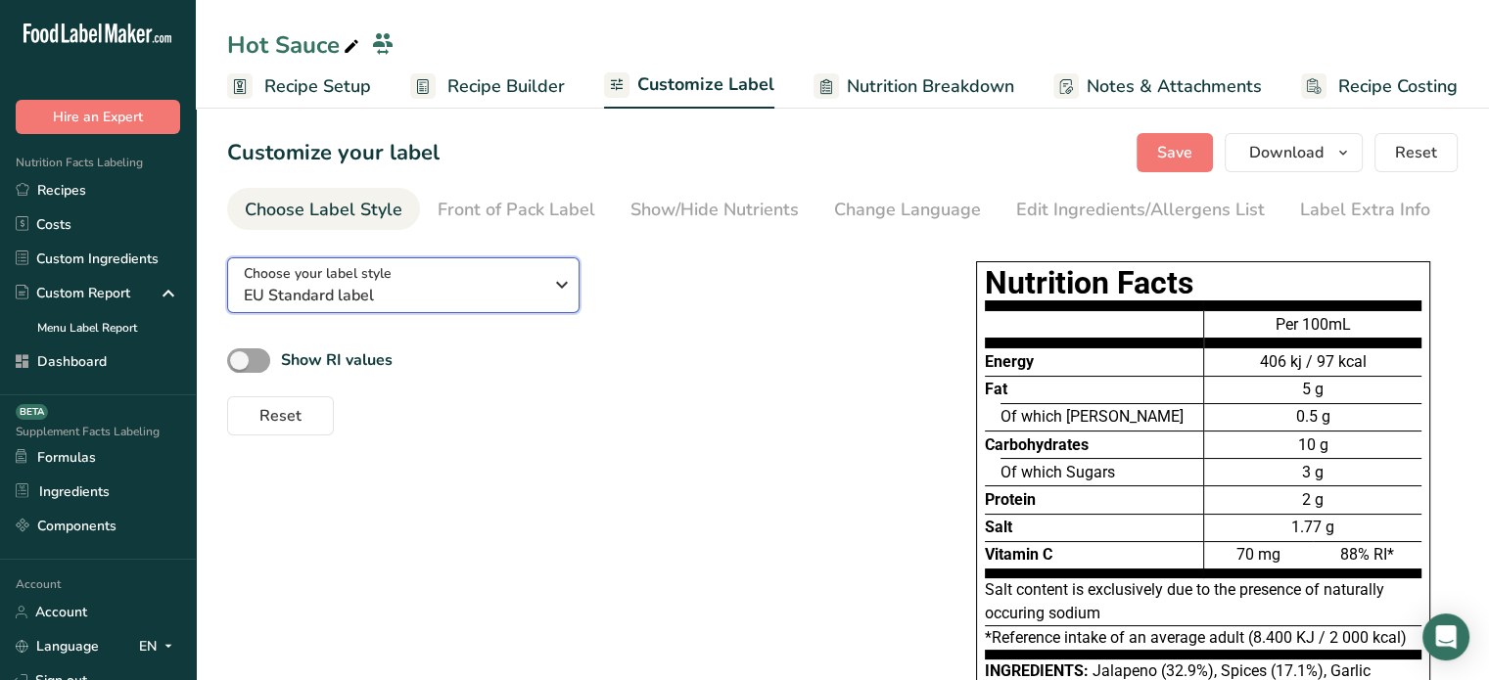
click at [509, 303] on span "EU Standard label" at bounding box center [393, 295] width 299 height 23
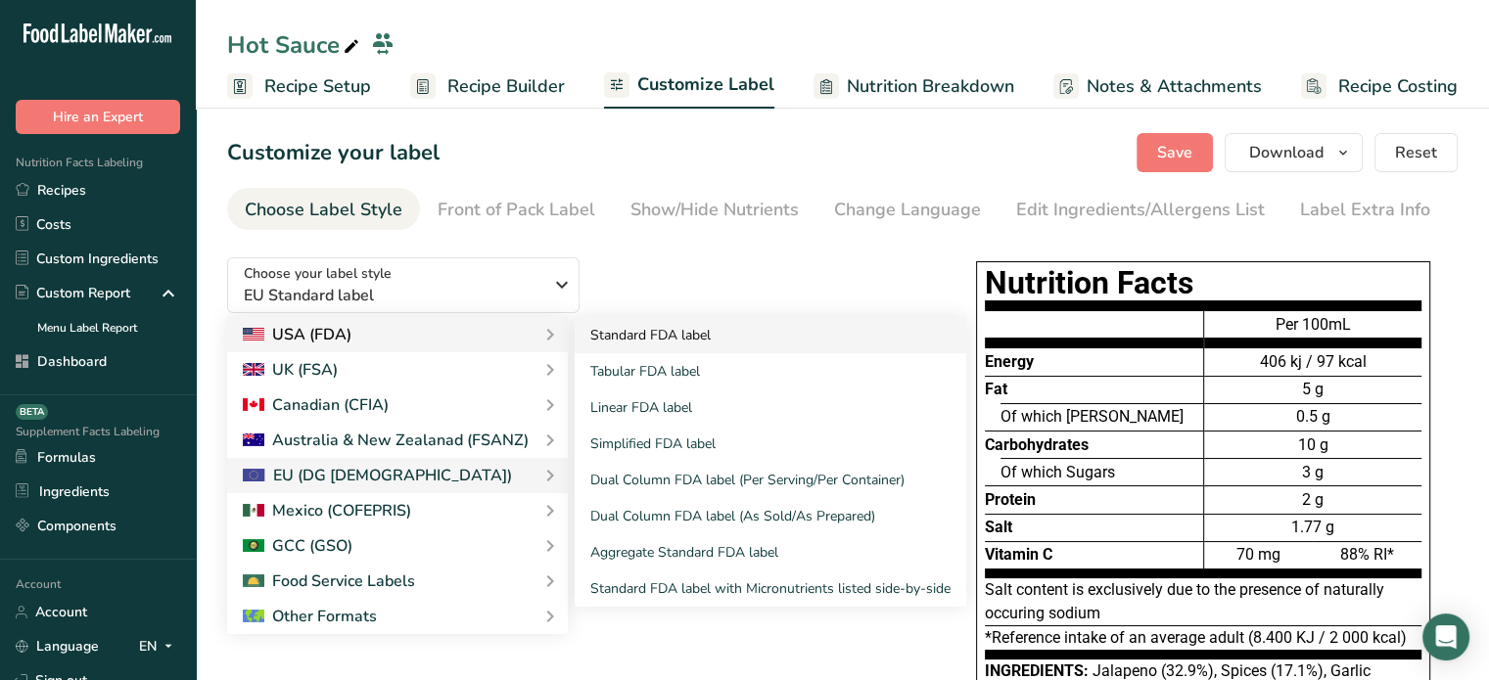
click at [678, 334] on link "Standard FDA label" at bounding box center [771, 335] width 392 height 36
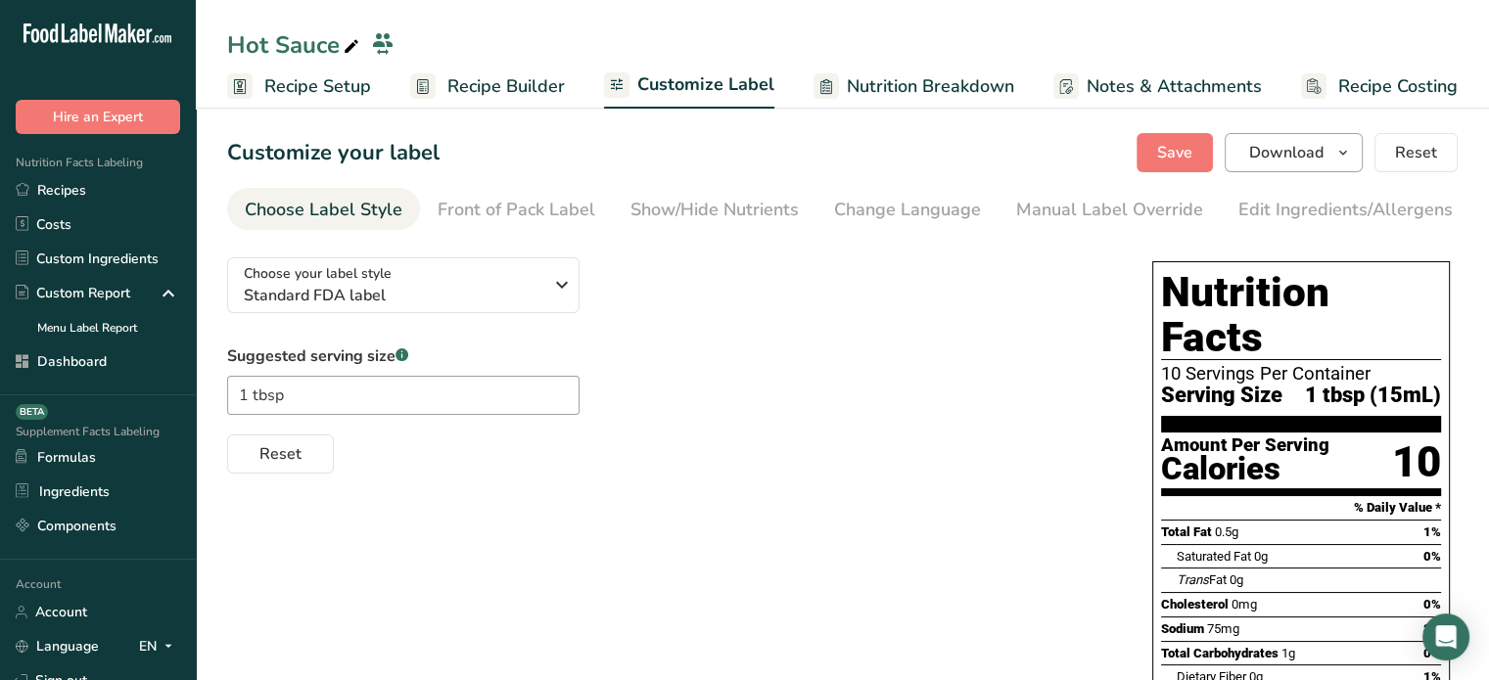
click at [1291, 132] on section "Customize your label Save Download Choose what to show on your downloaded label…" at bounding box center [842, 639] width 1293 height 1074
click at [1280, 144] on span "Download" at bounding box center [1286, 152] width 74 height 23
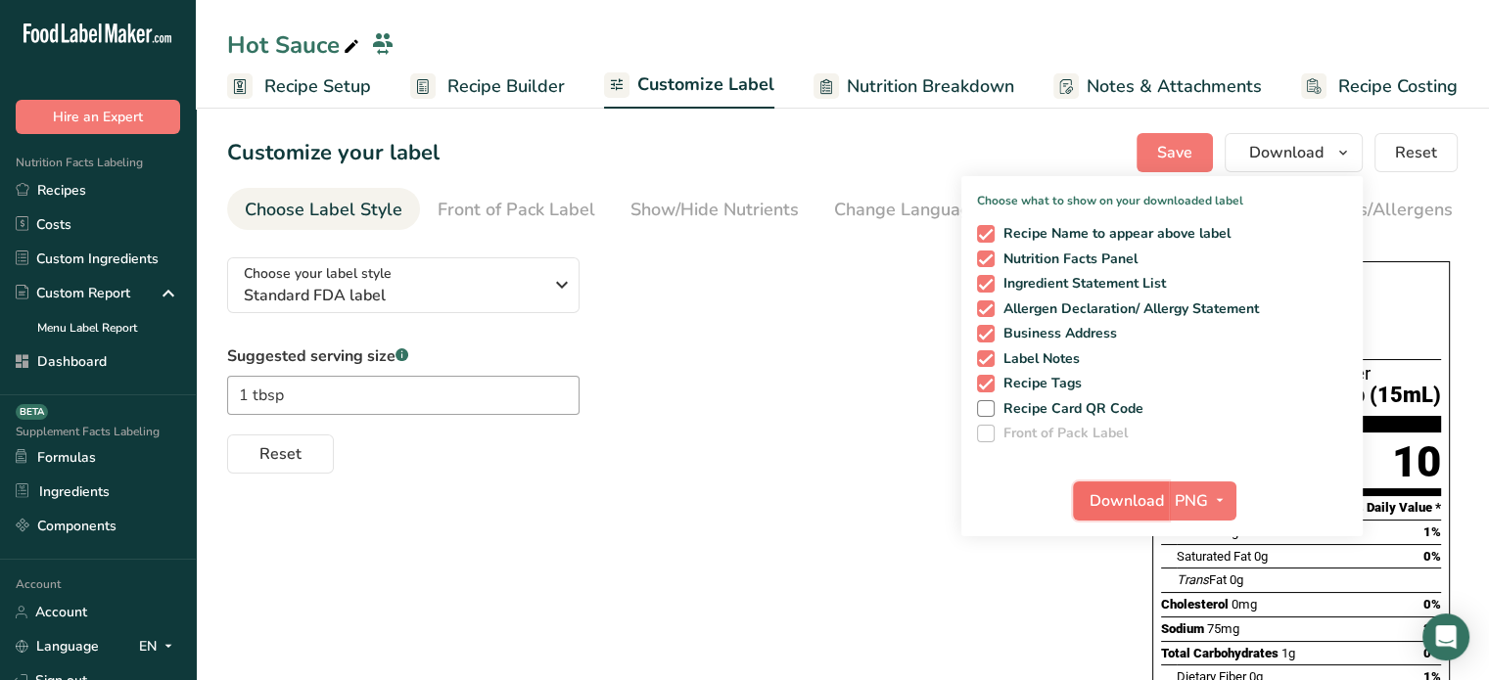
click at [1146, 500] on span "Download" at bounding box center [1127, 500] width 74 height 23
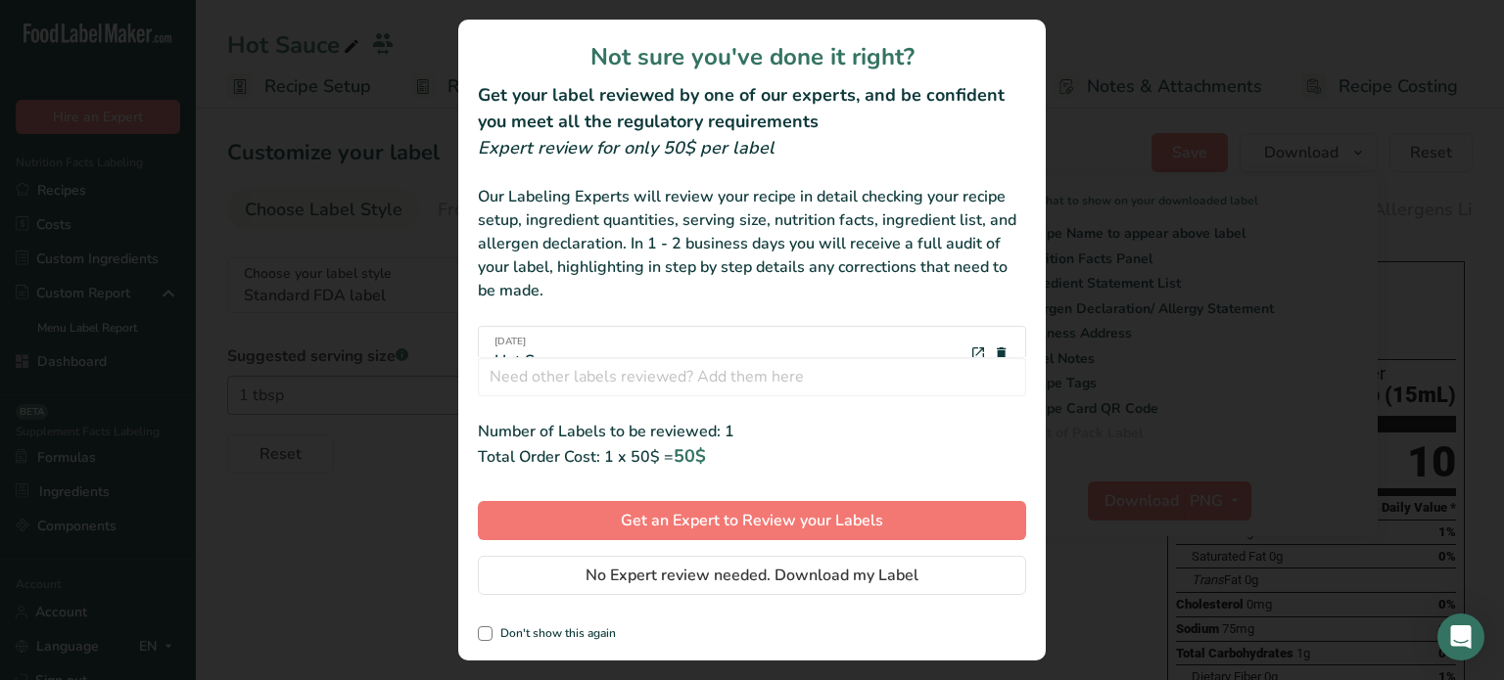
click at [1136, 336] on div "review labels modal" at bounding box center [752, 340] width 1504 height 680
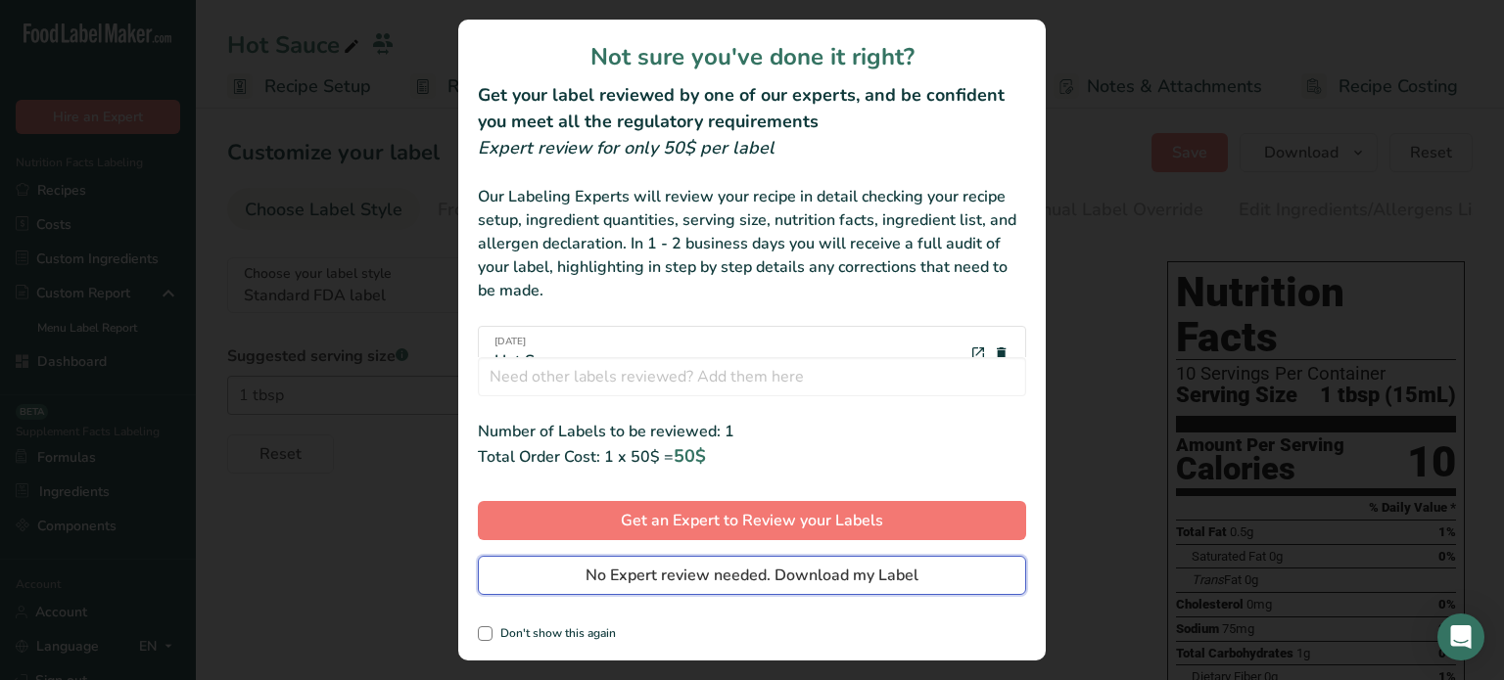
click at [721, 566] on span "No Expert review needed. Download my Label" at bounding box center [751, 575] width 333 height 23
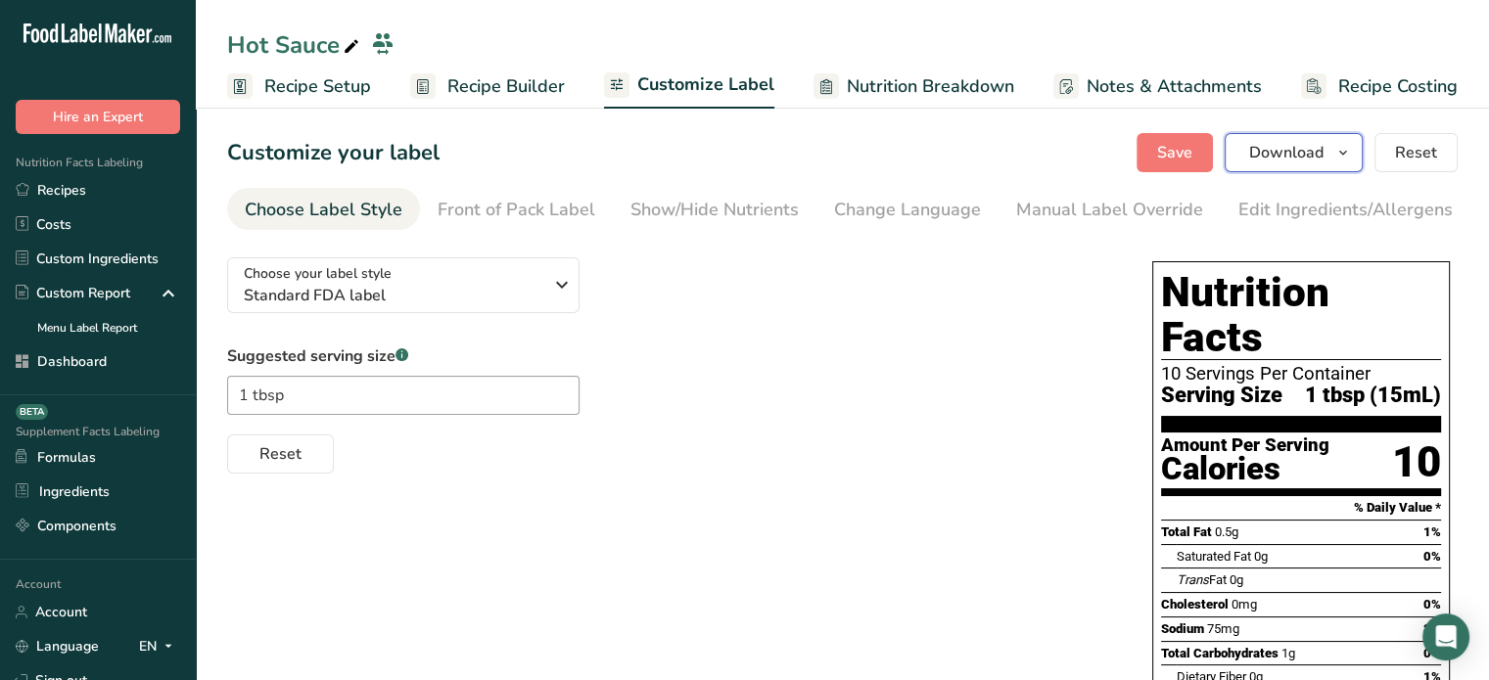
click at [1283, 163] on span "Download" at bounding box center [1286, 152] width 74 height 23
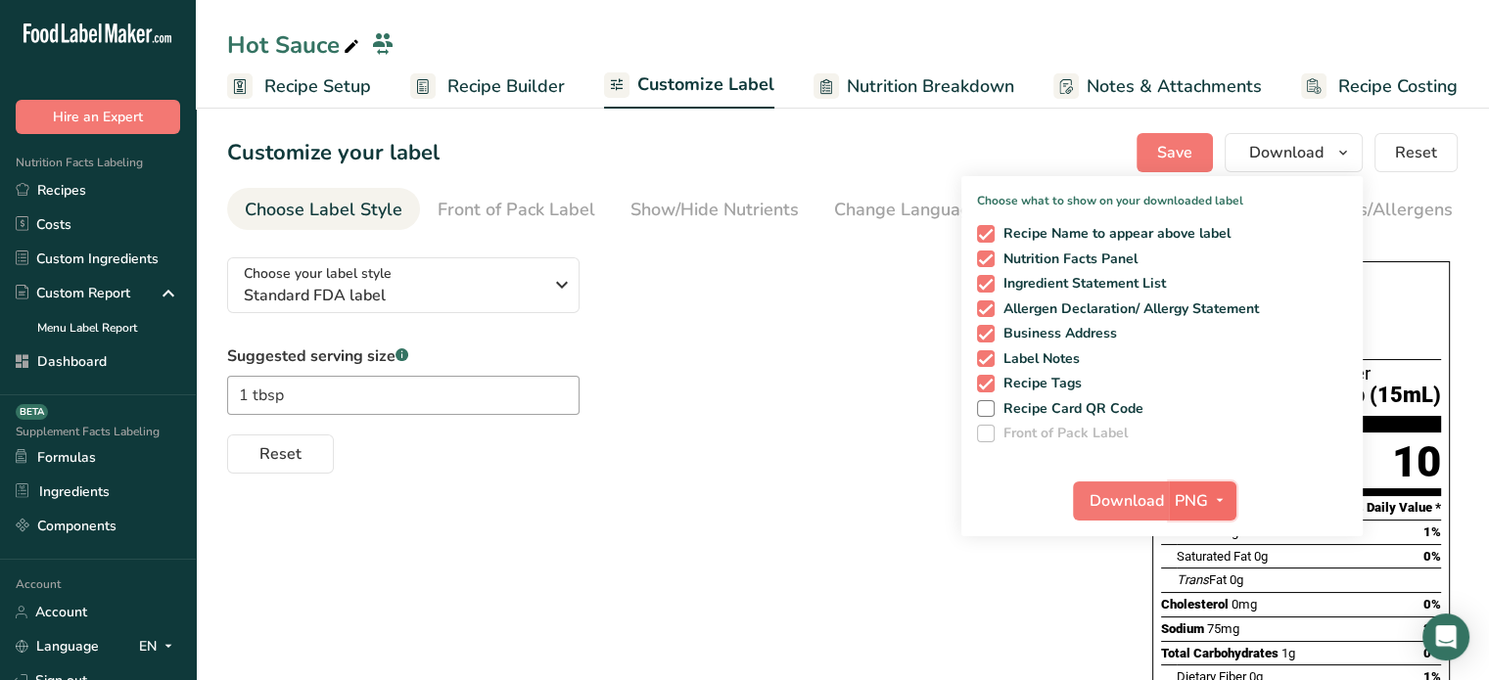
click at [1209, 496] on span "button" at bounding box center [1219, 500] width 23 height 23
click at [1206, 634] on link "PDF" at bounding box center [1205, 638] width 63 height 32
click at [1137, 489] on span "Download" at bounding box center [1127, 500] width 74 height 23
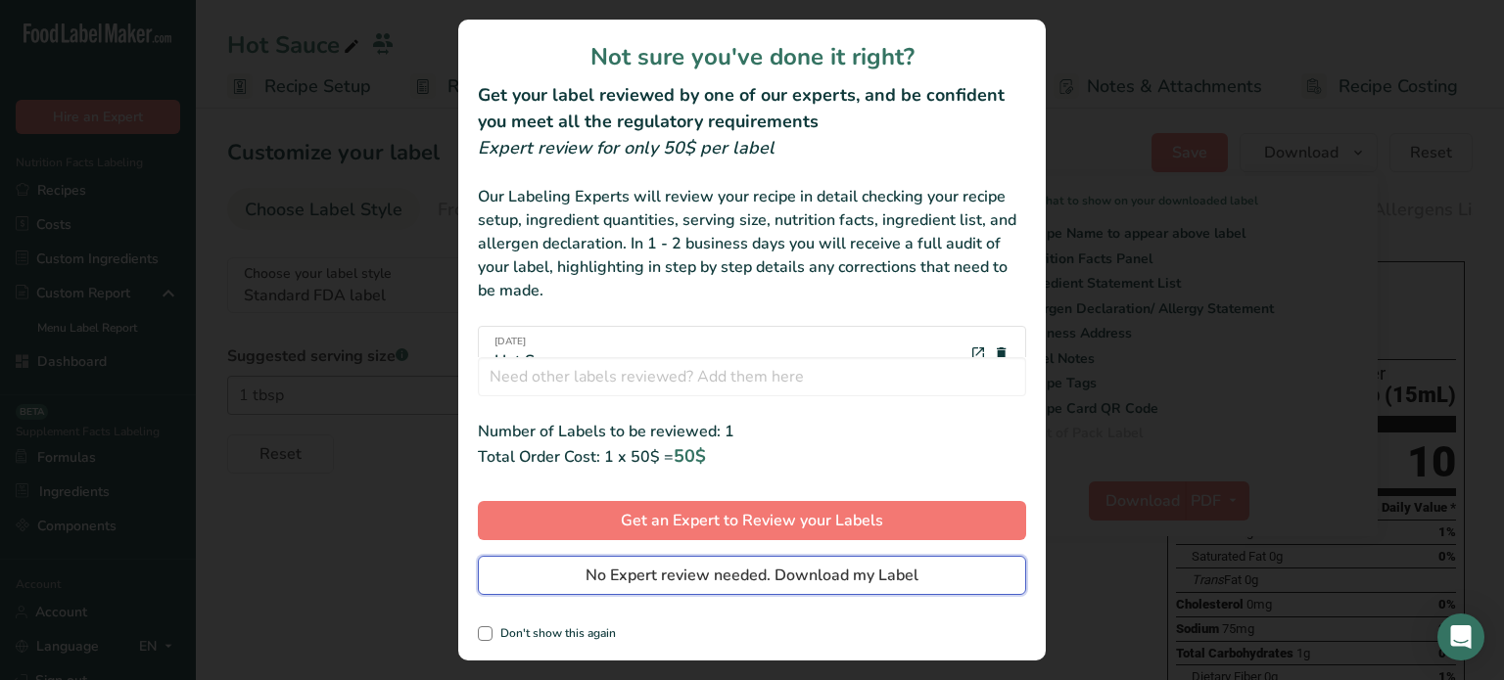
click at [962, 580] on button "No Expert review needed. Download my Label" at bounding box center [752, 575] width 548 height 39
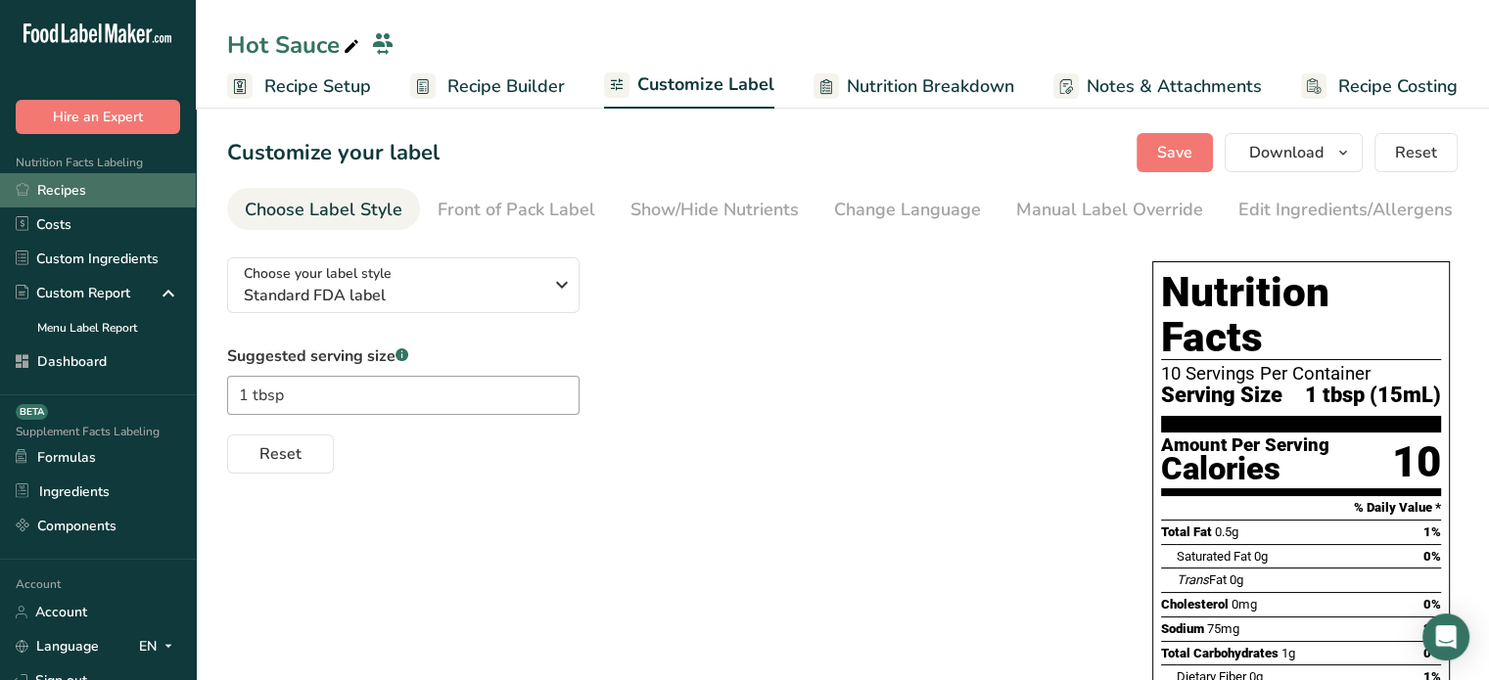
click at [128, 199] on link "Recipes" at bounding box center [98, 190] width 196 height 34
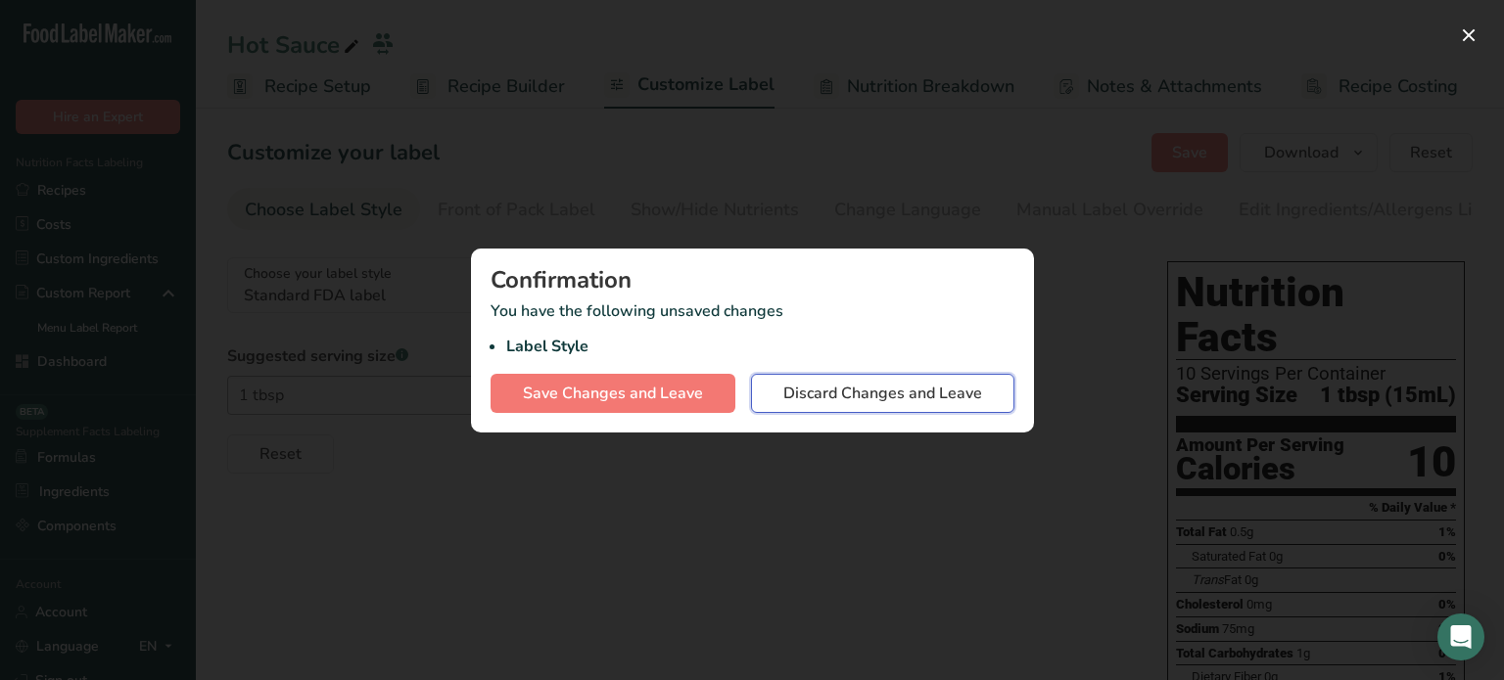
click at [858, 398] on span "Discard Changes and Leave" at bounding box center [882, 393] width 199 height 23
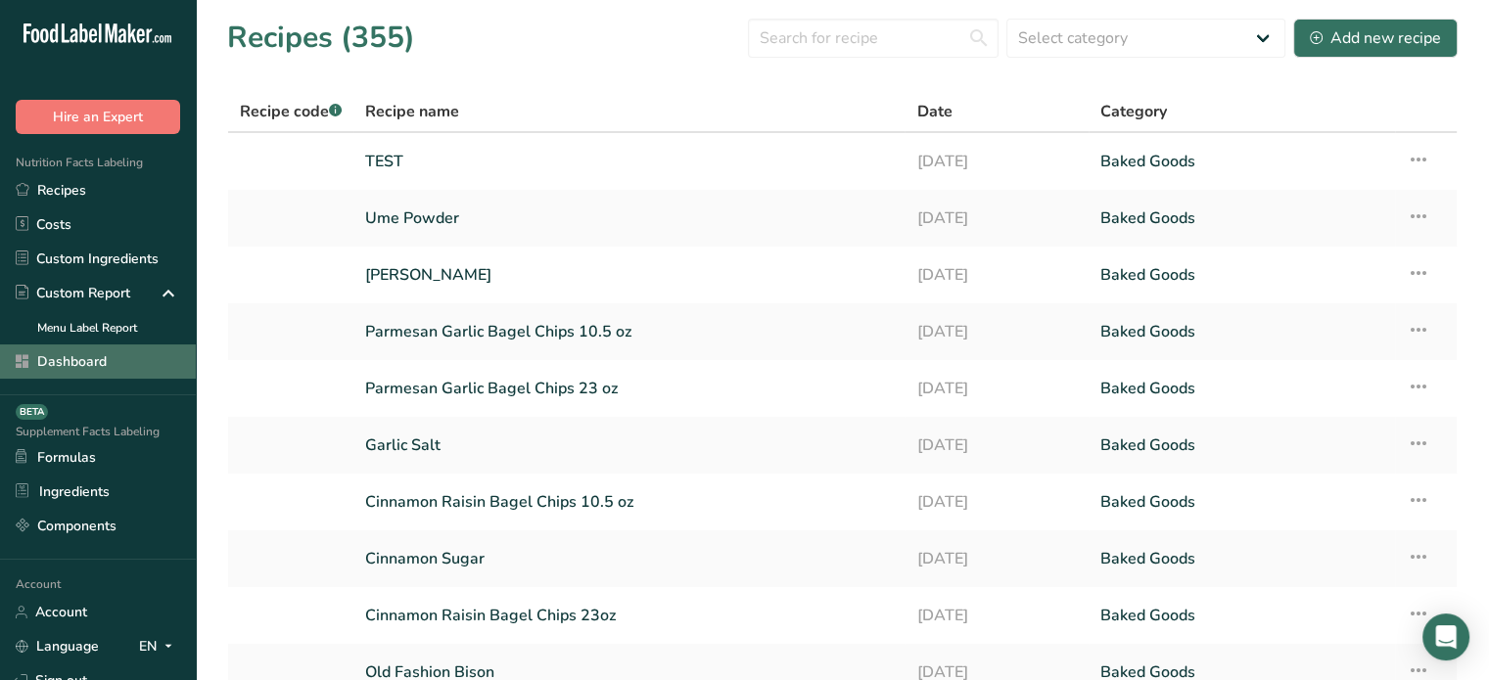
click at [39, 354] on link "Dashboard" at bounding box center [98, 362] width 196 height 34
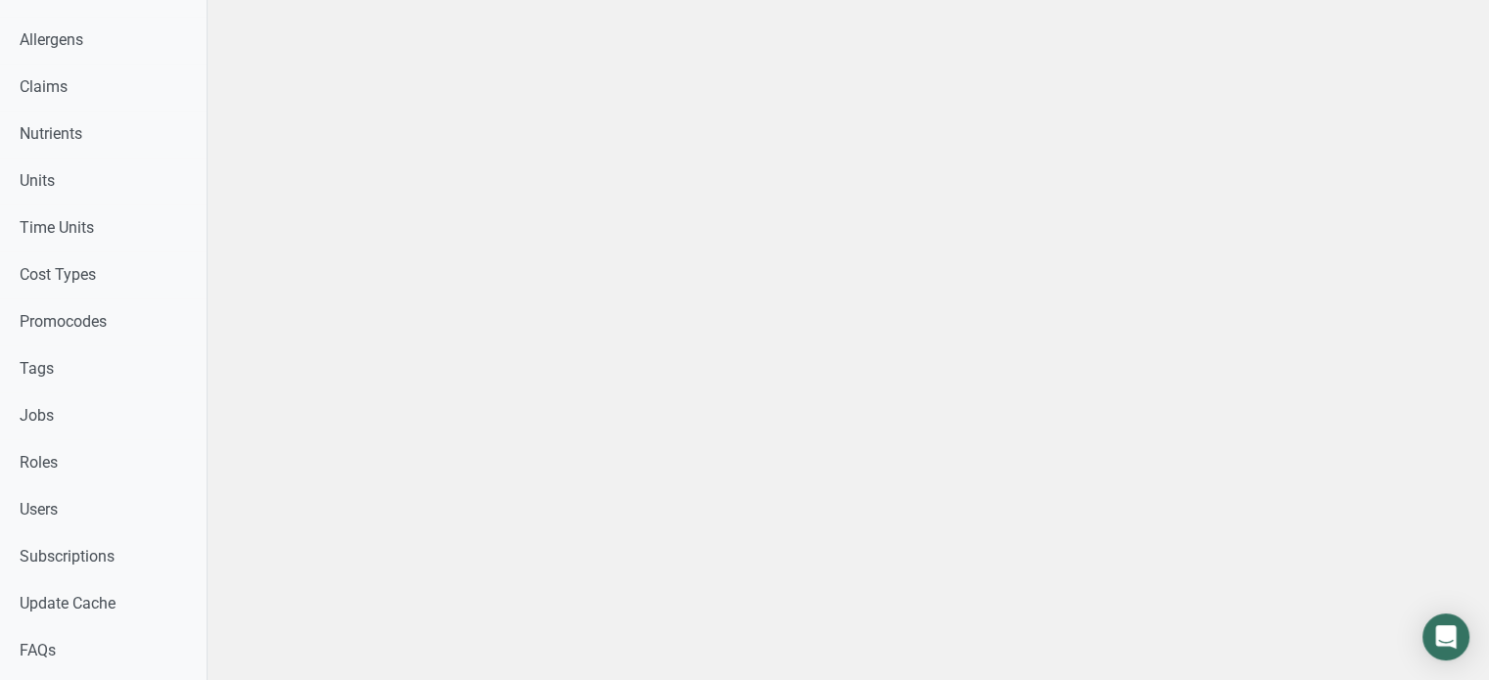
scroll to position [808, 0]
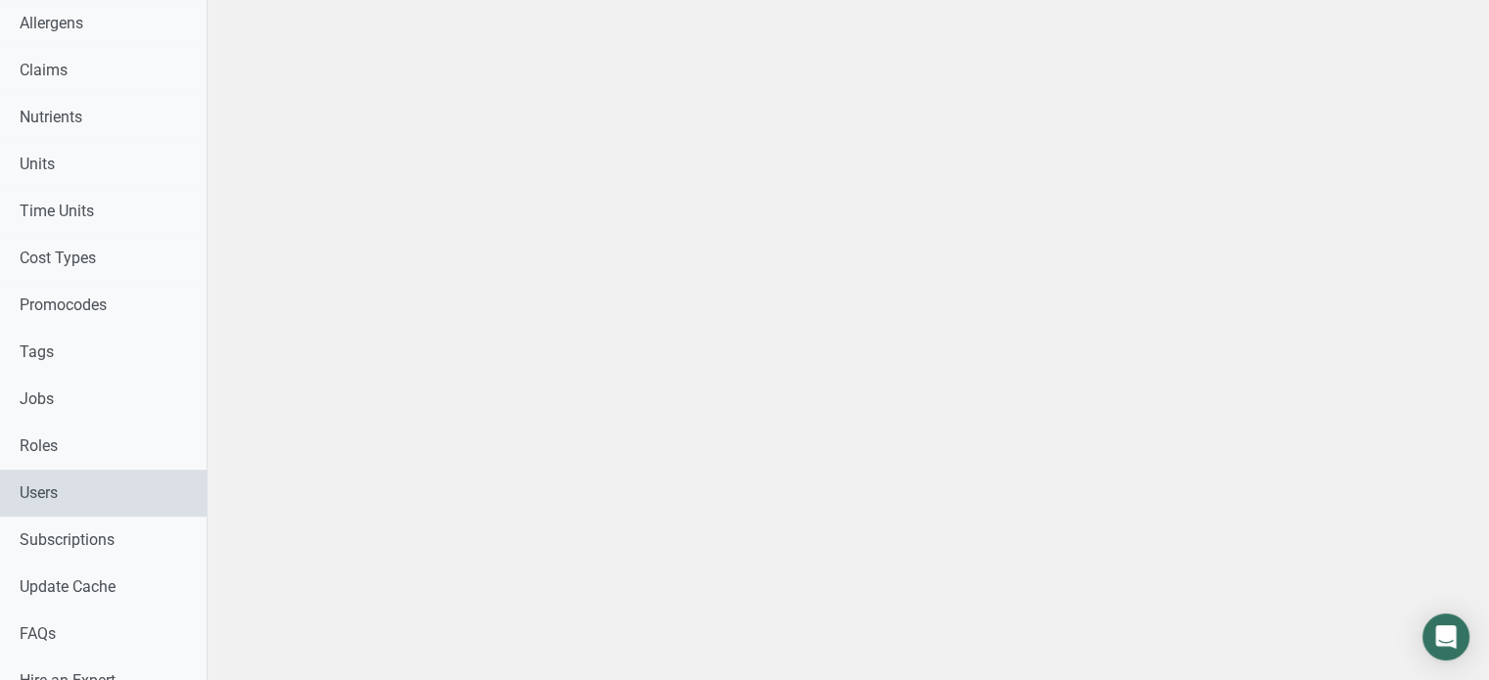
click at [184, 492] on link "Users" at bounding box center [103, 493] width 207 height 47
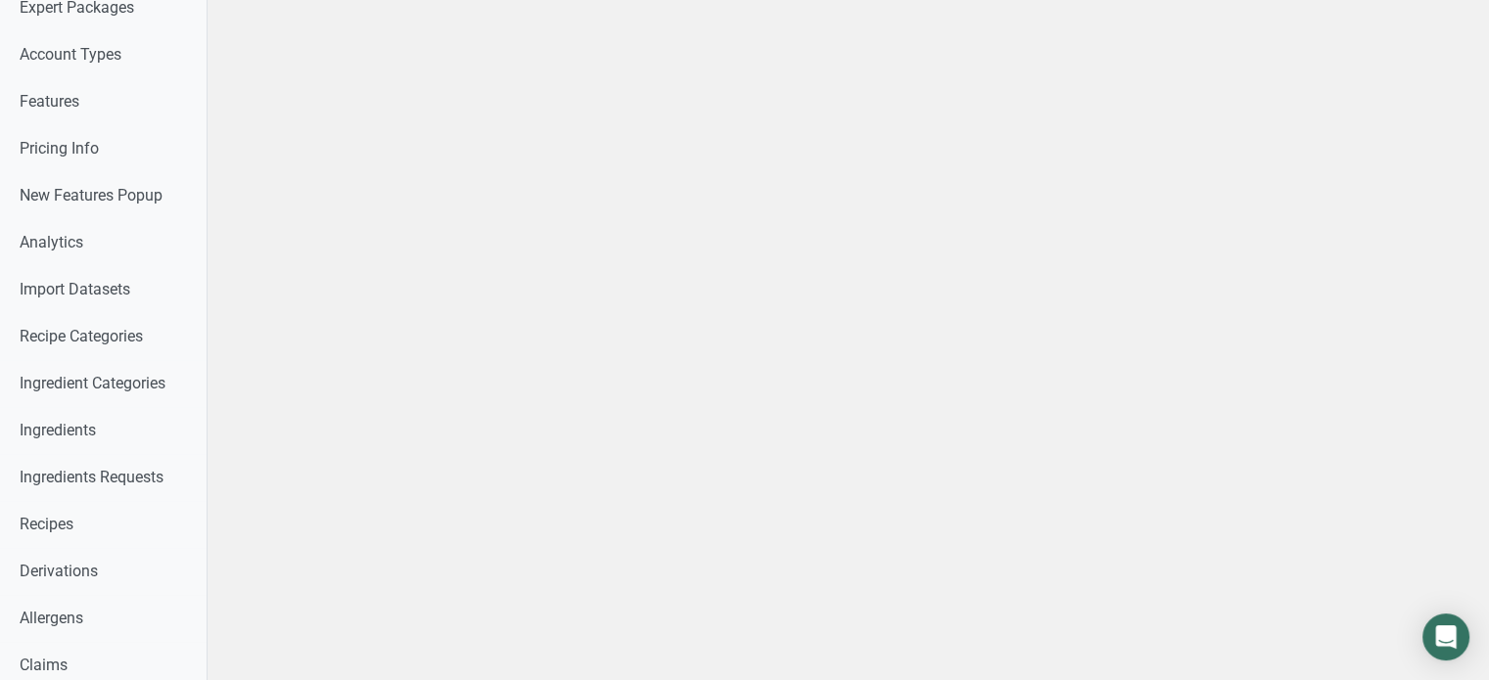
scroll to position [15, 0]
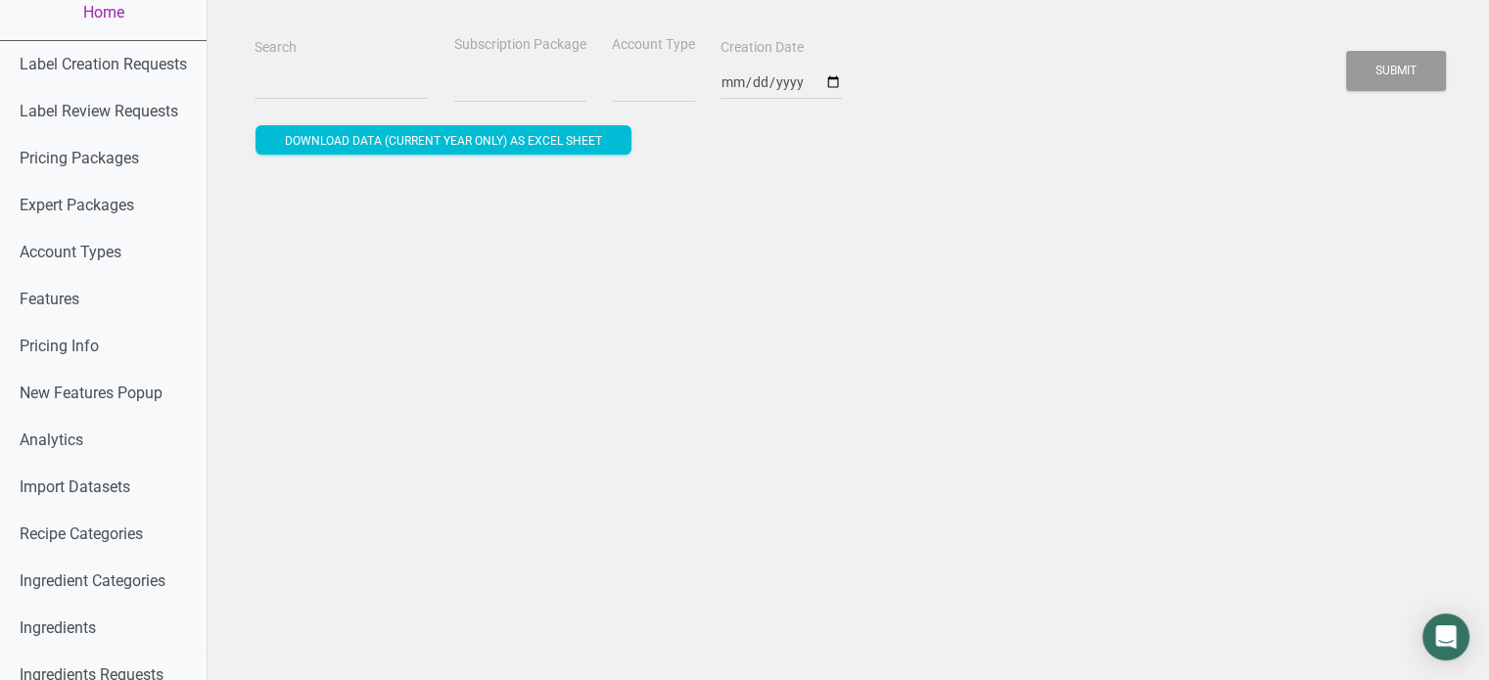
select select
click at [344, 87] on input "Search" at bounding box center [342, 82] width 174 height 35
paste input "[EMAIL_ADDRESS][DOMAIN_NAME]"
type input "[EMAIL_ADDRESS][DOMAIN_NAME]"
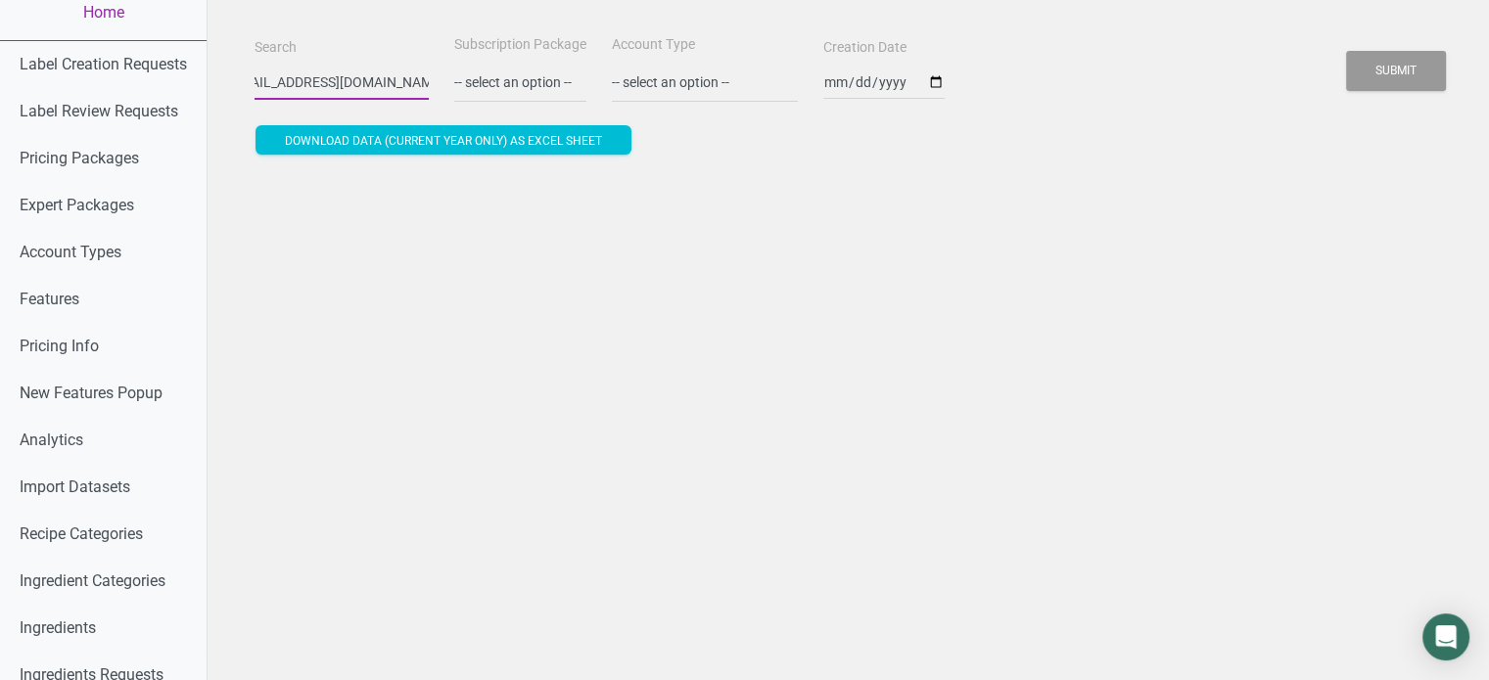
click at [1346, 51] on button "Submit" at bounding box center [1396, 71] width 100 height 40
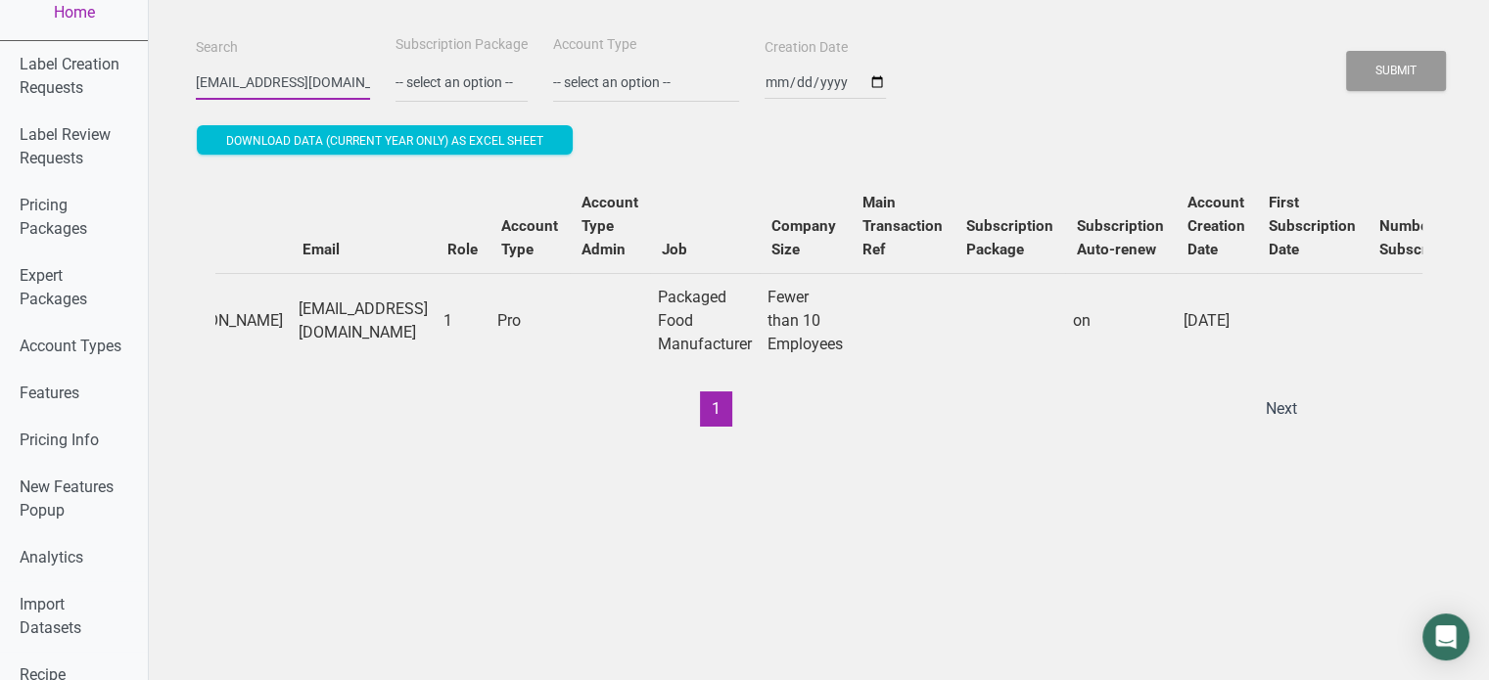
scroll to position [0, 0]
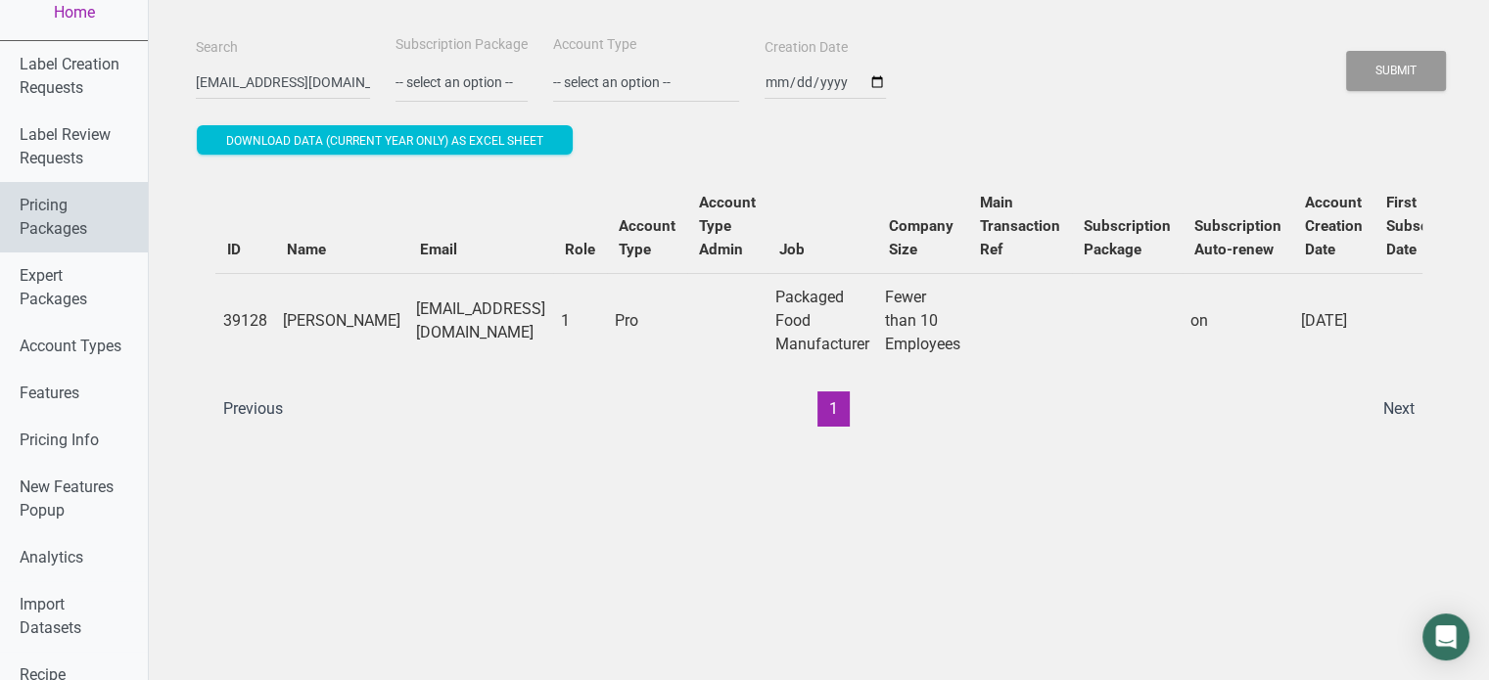
click at [95, 241] on link "Pricing Packages" at bounding box center [74, 217] width 148 height 70
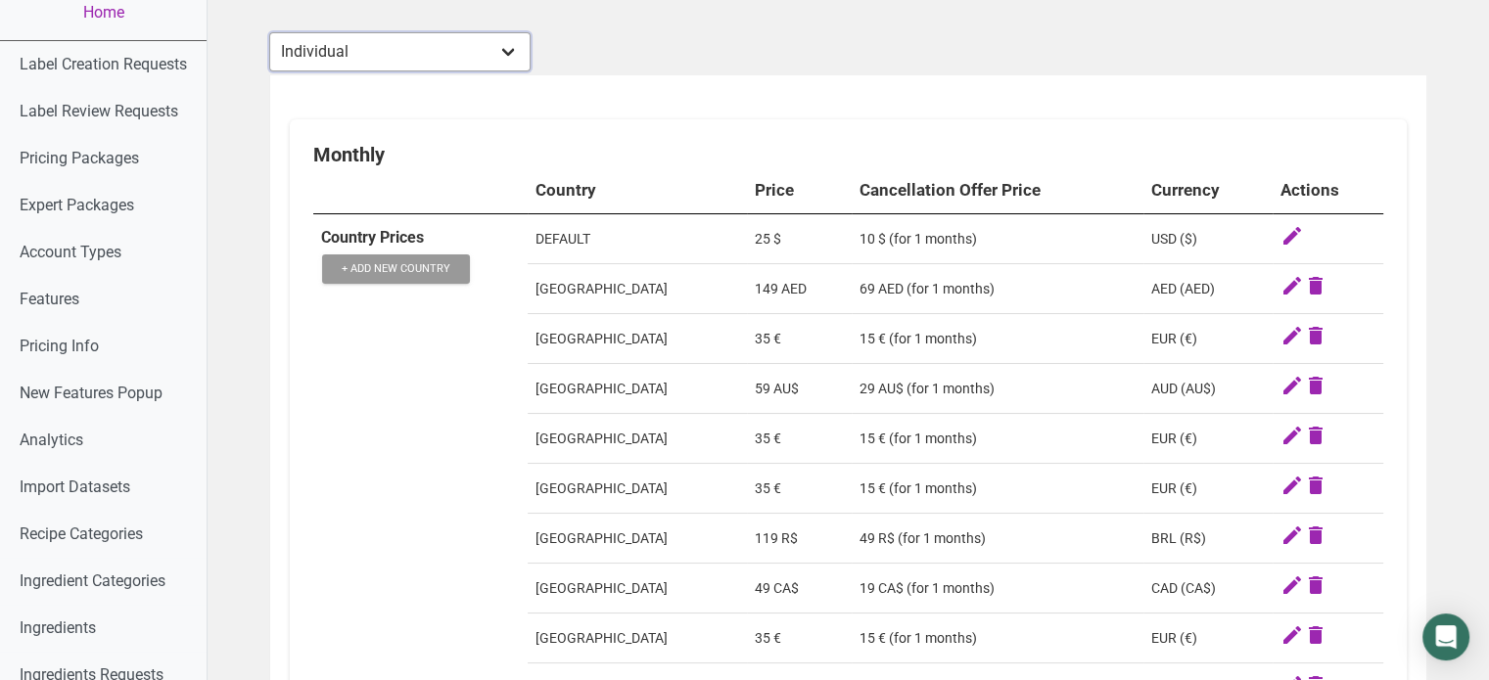
click at [361, 51] on select "Individual Essential Pro Business Old Enterprise 3 Users (799$) Old Enterprise …" at bounding box center [399, 51] width 261 height 39
select select "30"
click at [270, 32] on select "Individual Essential Pro Business Old Enterprise 3 Users (799$) Old Enterprise …" at bounding box center [399, 51] width 261 height 39
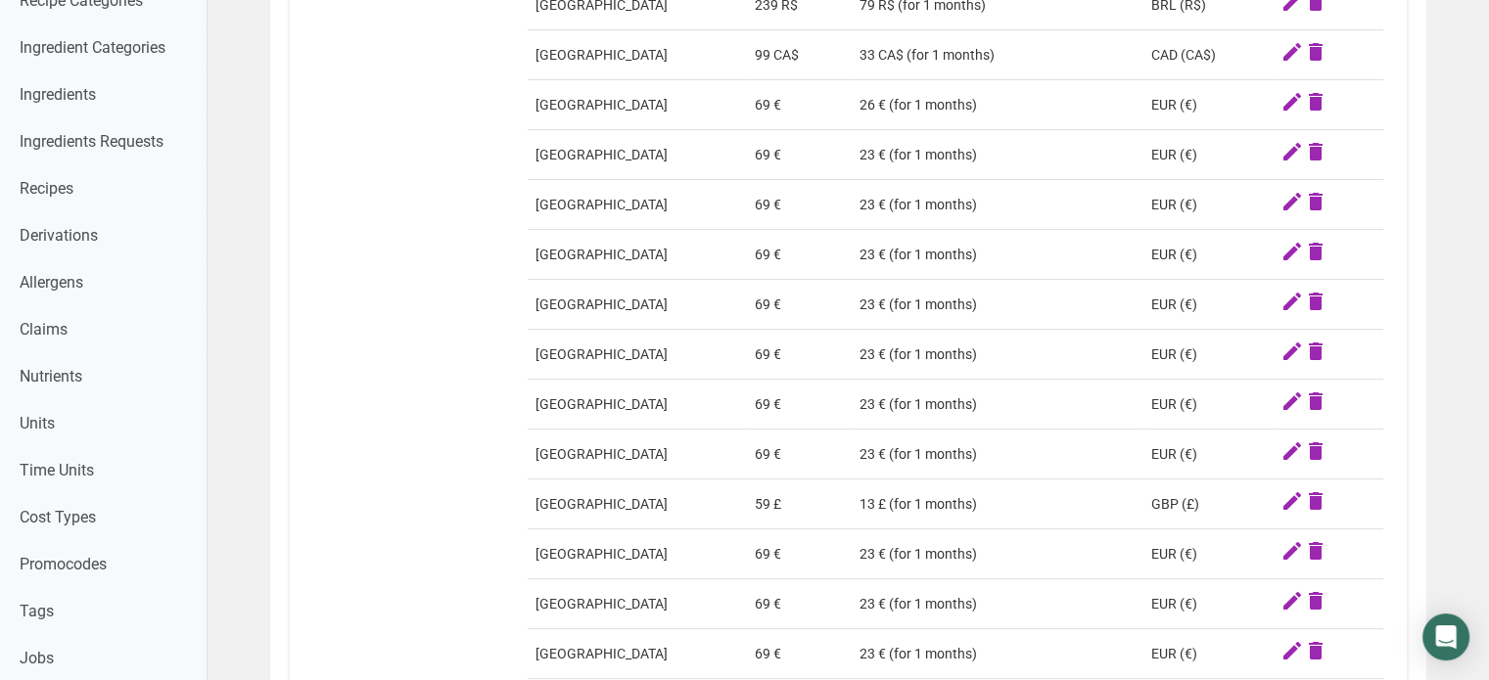
scroll to position [524, 0]
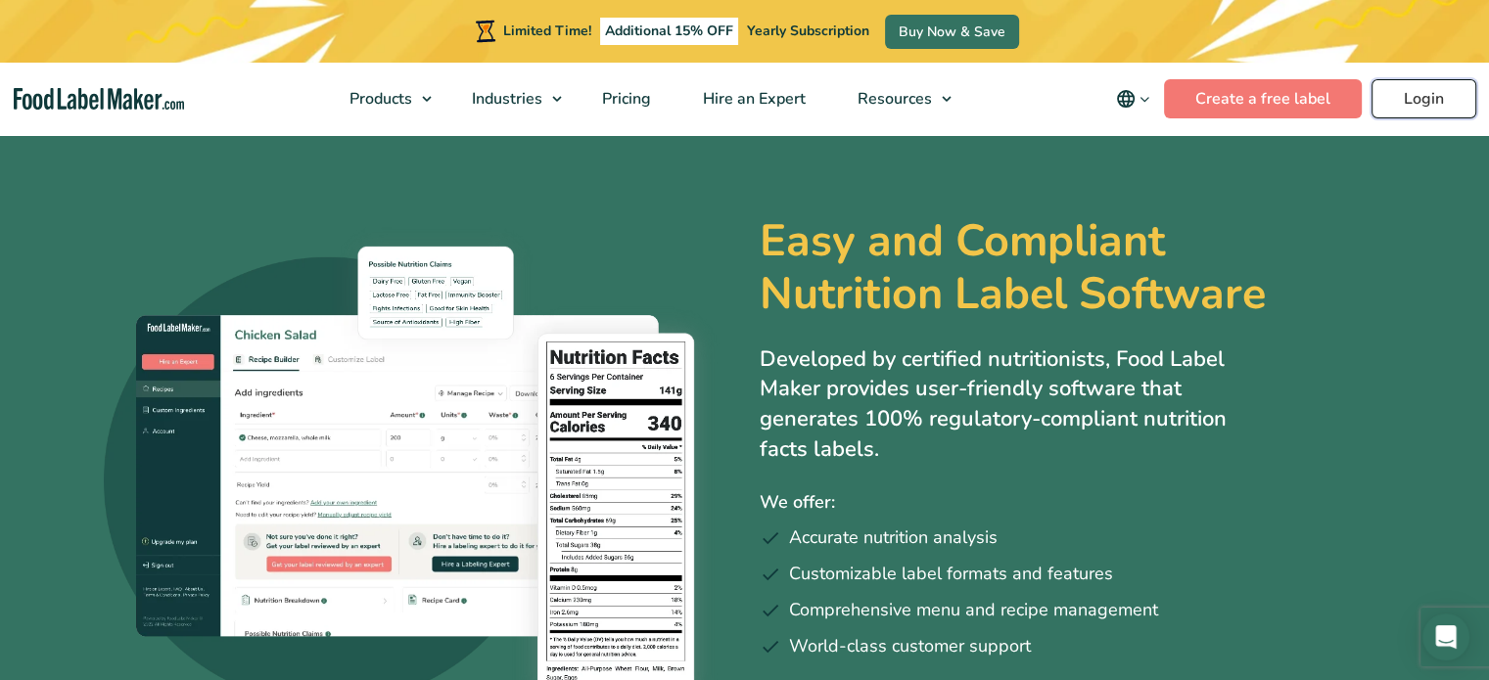
click at [1406, 114] on link "Login" at bounding box center [1423, 98] width 105 height 39
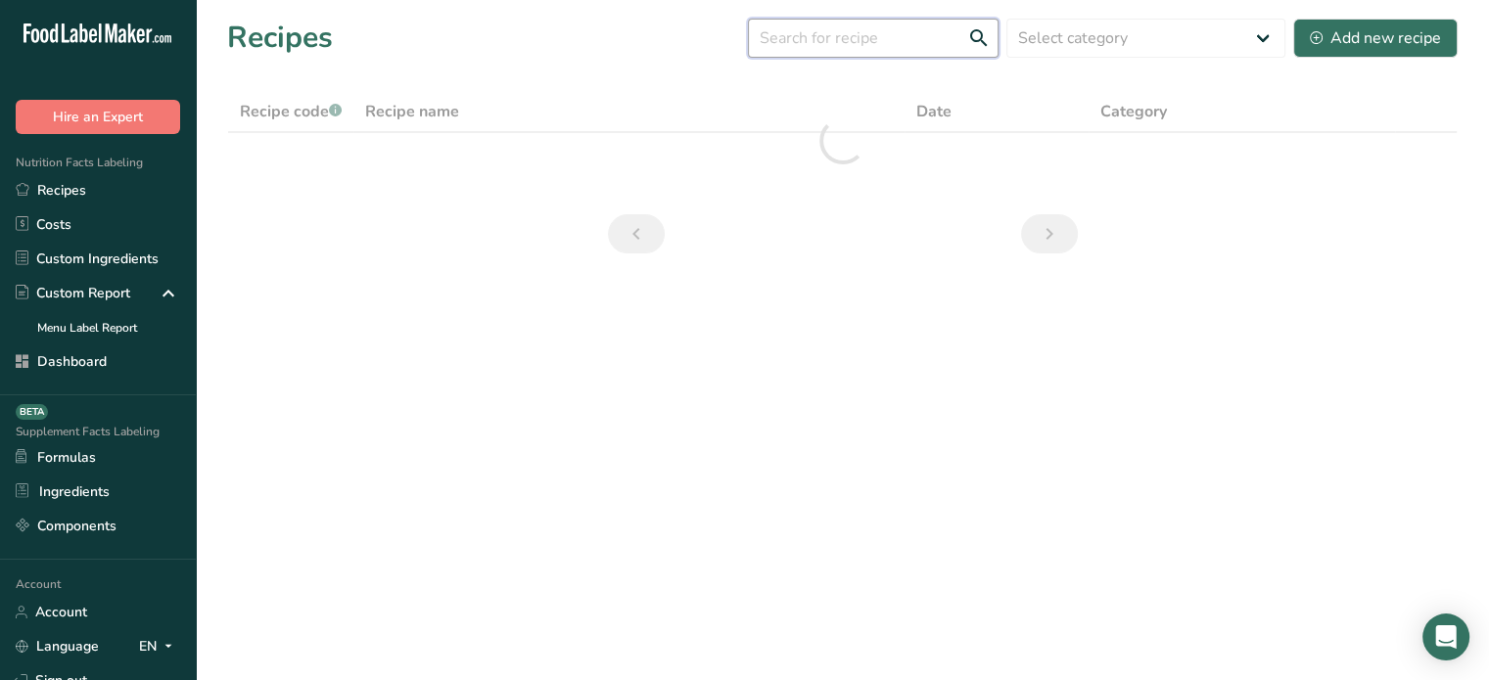
click at [924, 52] on input "text" at bounding box center [873, 38] width 251 height 39
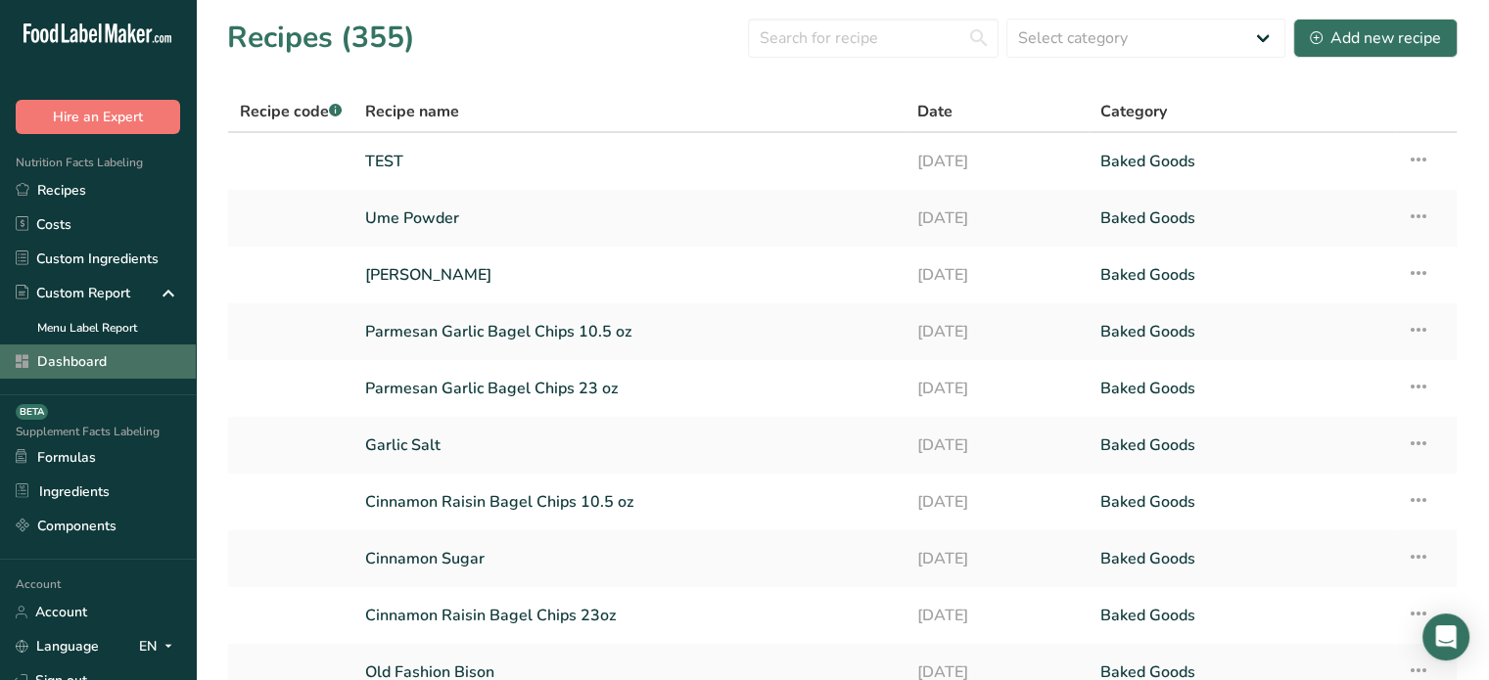
click at [38, 365] on link "Dashboard" at bounding box center [98, 362] width 196 height 34
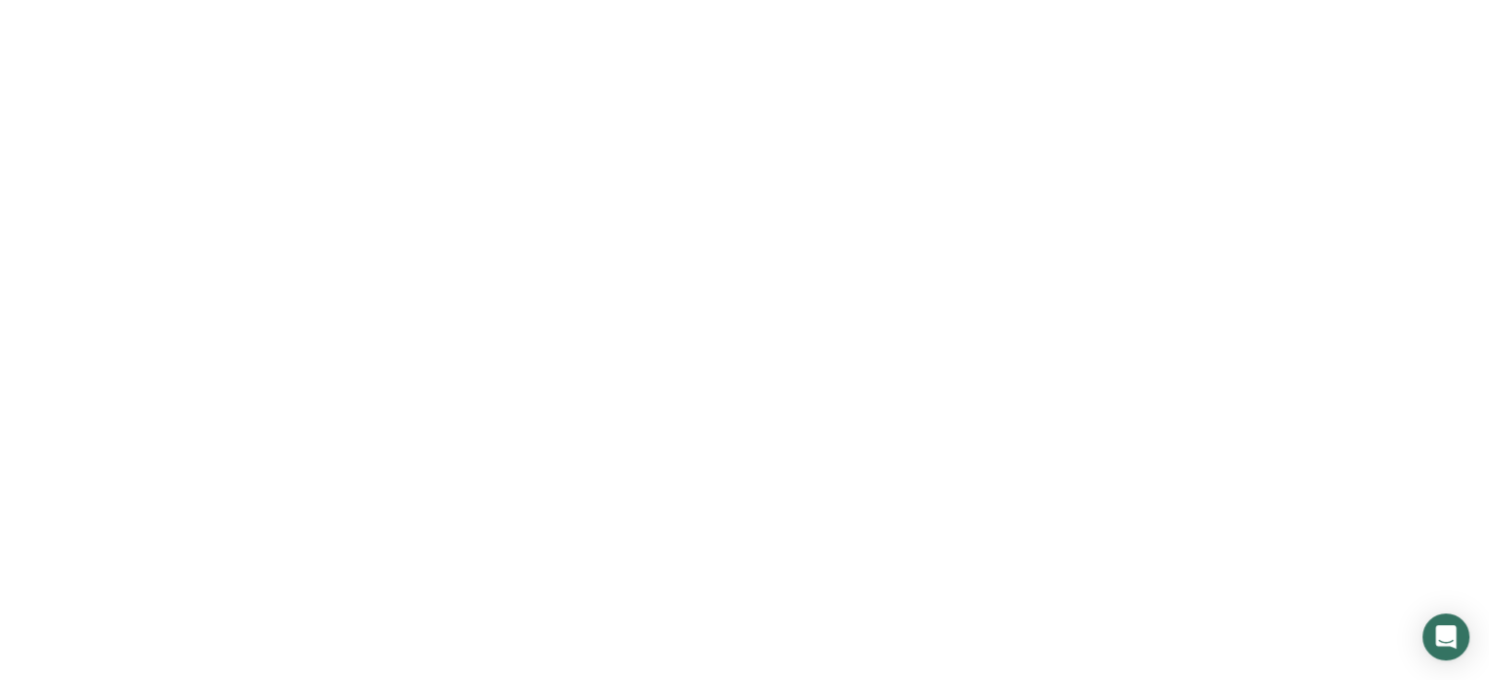
click at [38, 365] on link "Dashboard" at bounding box center [98, 362] width 196 height 34
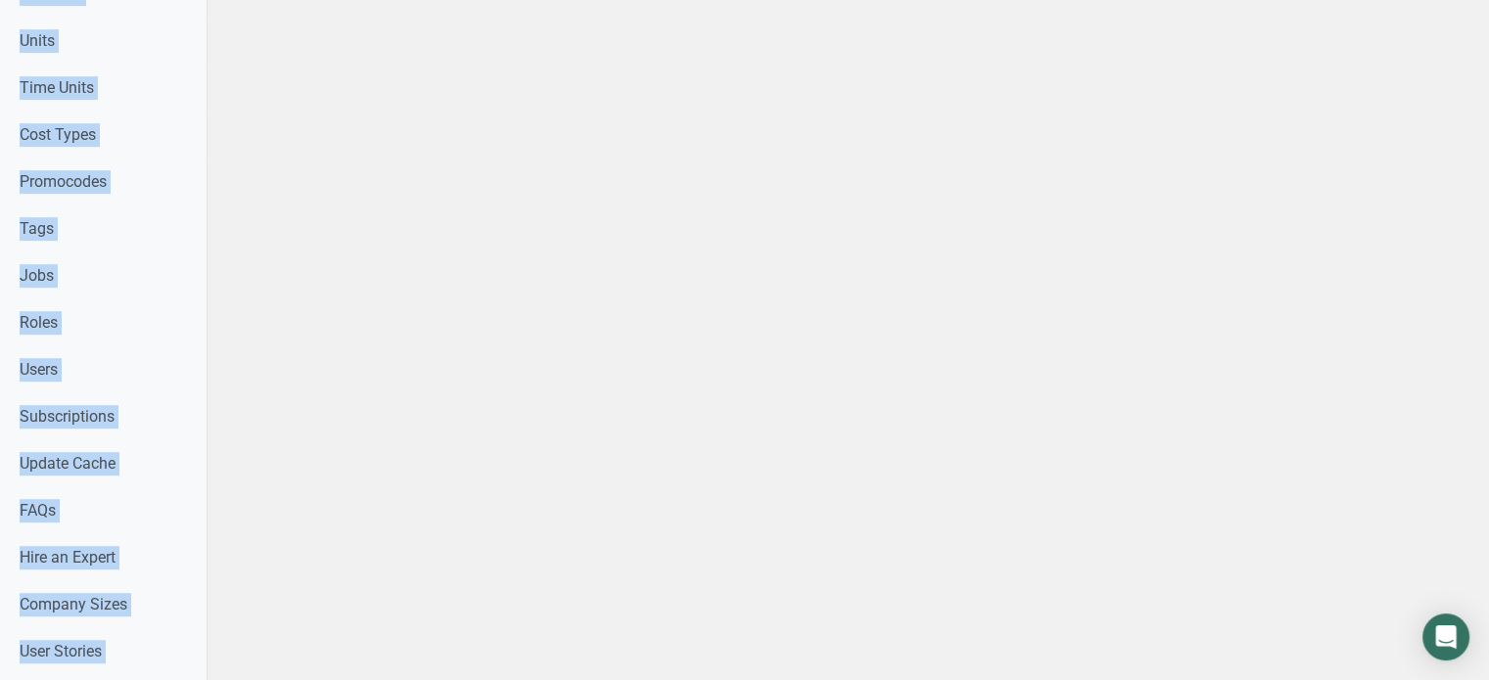
scroll to position [936, 0]
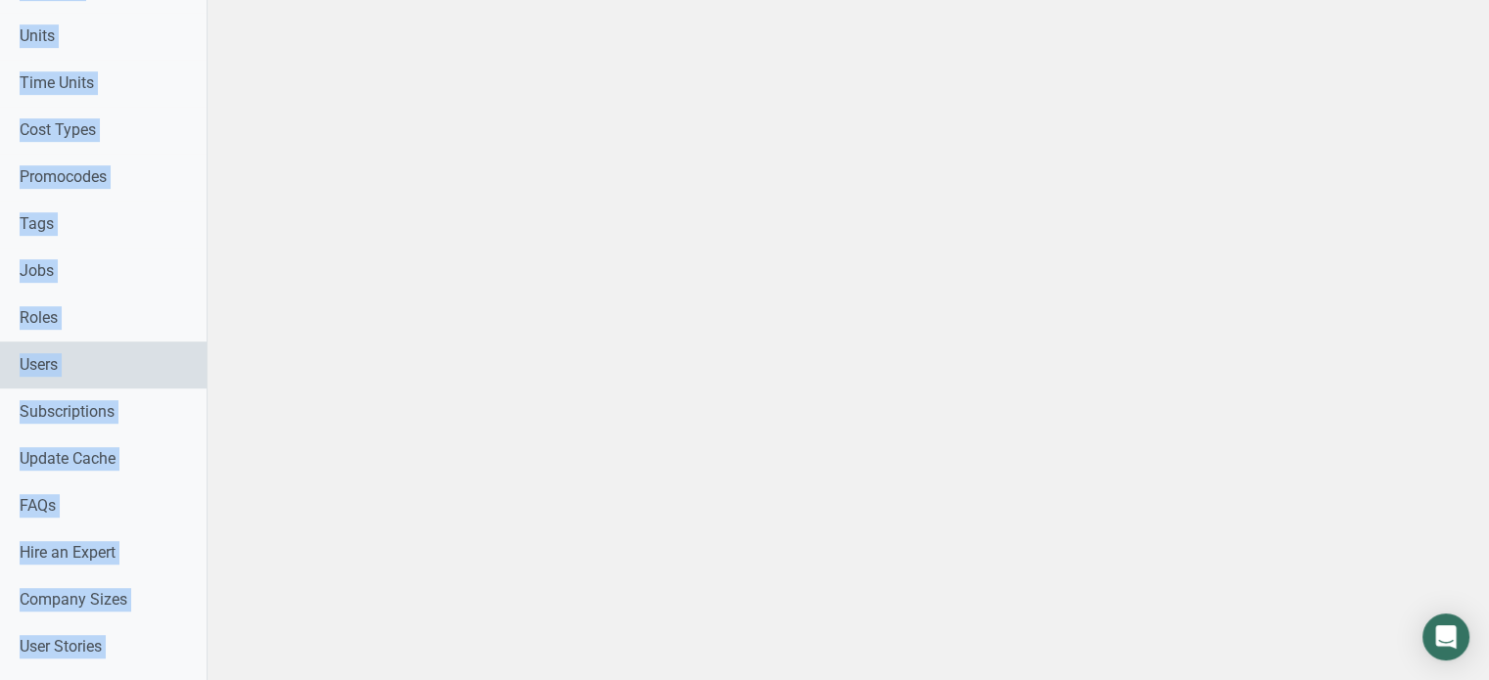
click at [154, 362] on link "Users" at bounding box center [103, 365] width 207 height 47
select select
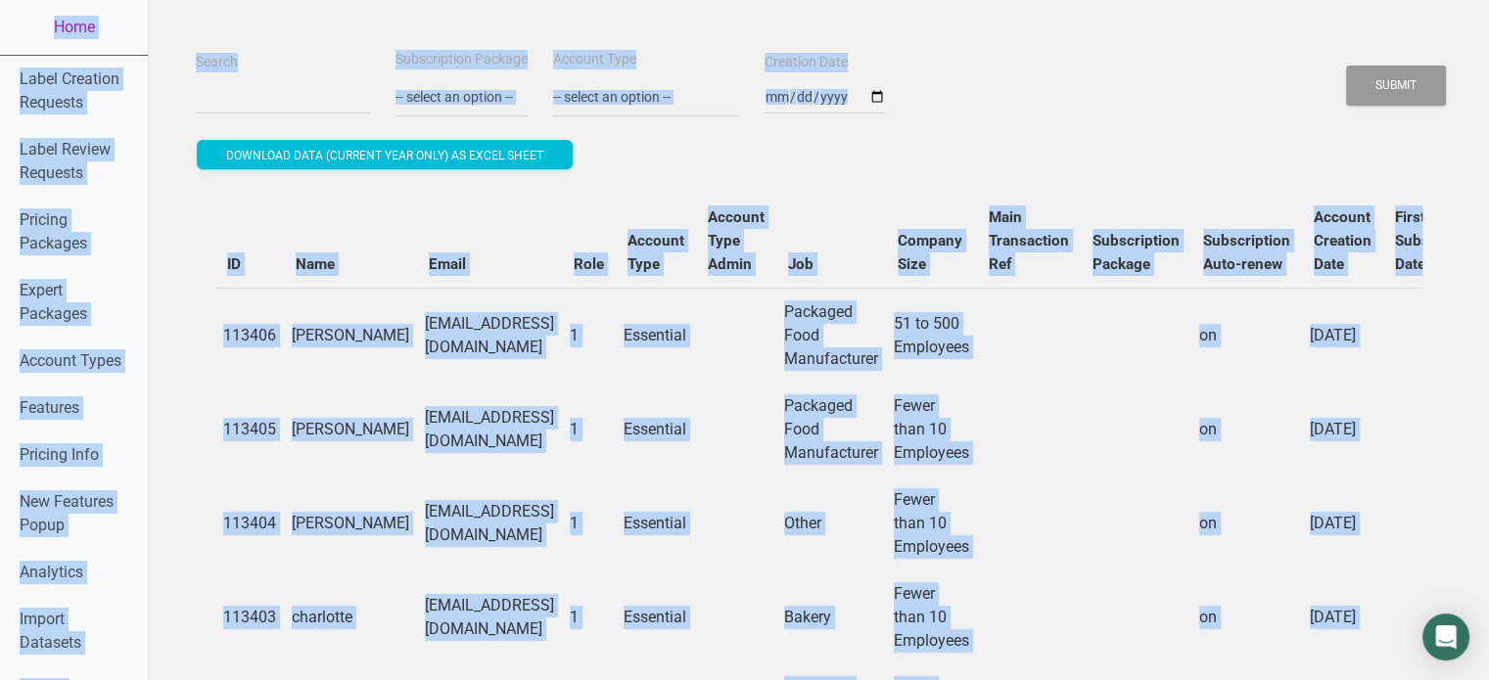
click at [1273, 65] on div "Search Subscription Package -- select an option -- Monthly Yearly Quarterly Fre…" at bounding box center [819, 82] width 1256 height 70
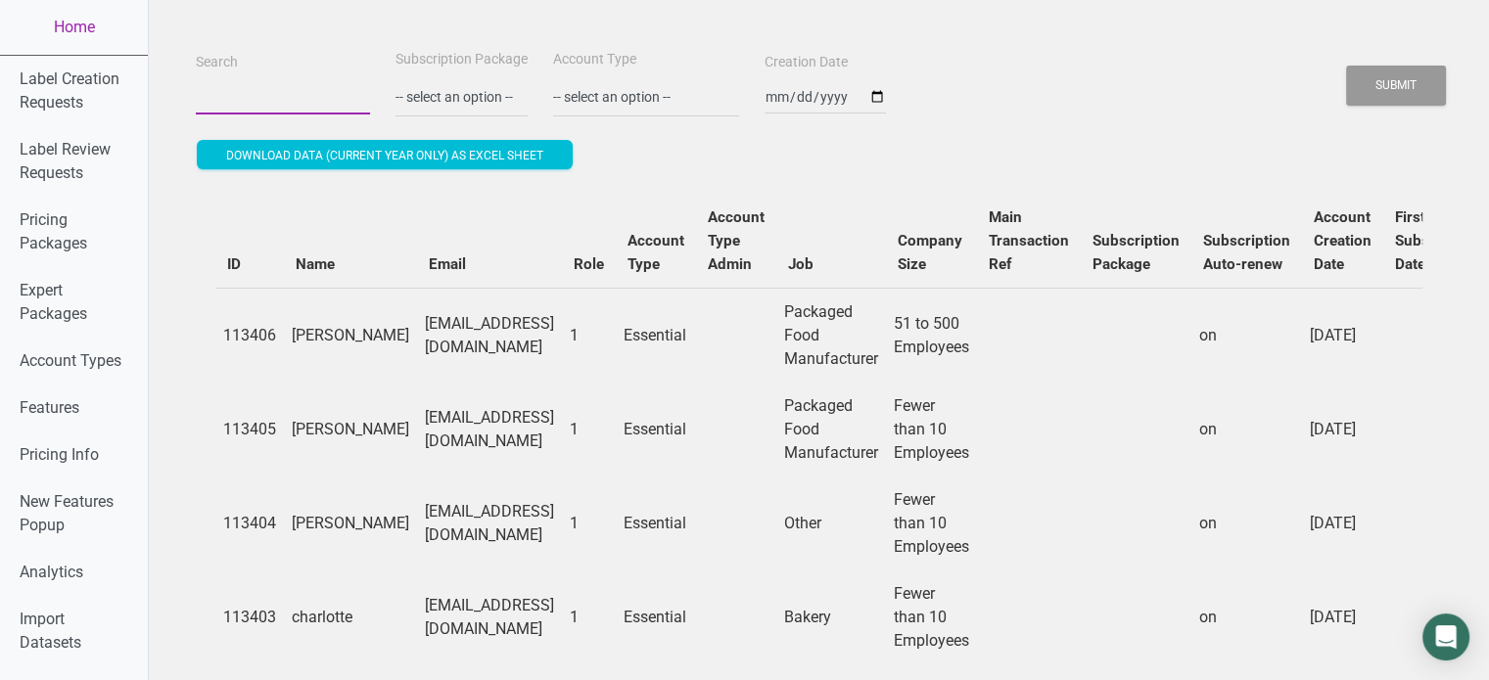
click at [321, 95] on input "Search" at bounding box center [283, 96] width 174 height 35
type input "[PERSON_NAME]"
click at [1346, 66] on button "Submit" at bounding box center [1396, 86] width 100 height 40
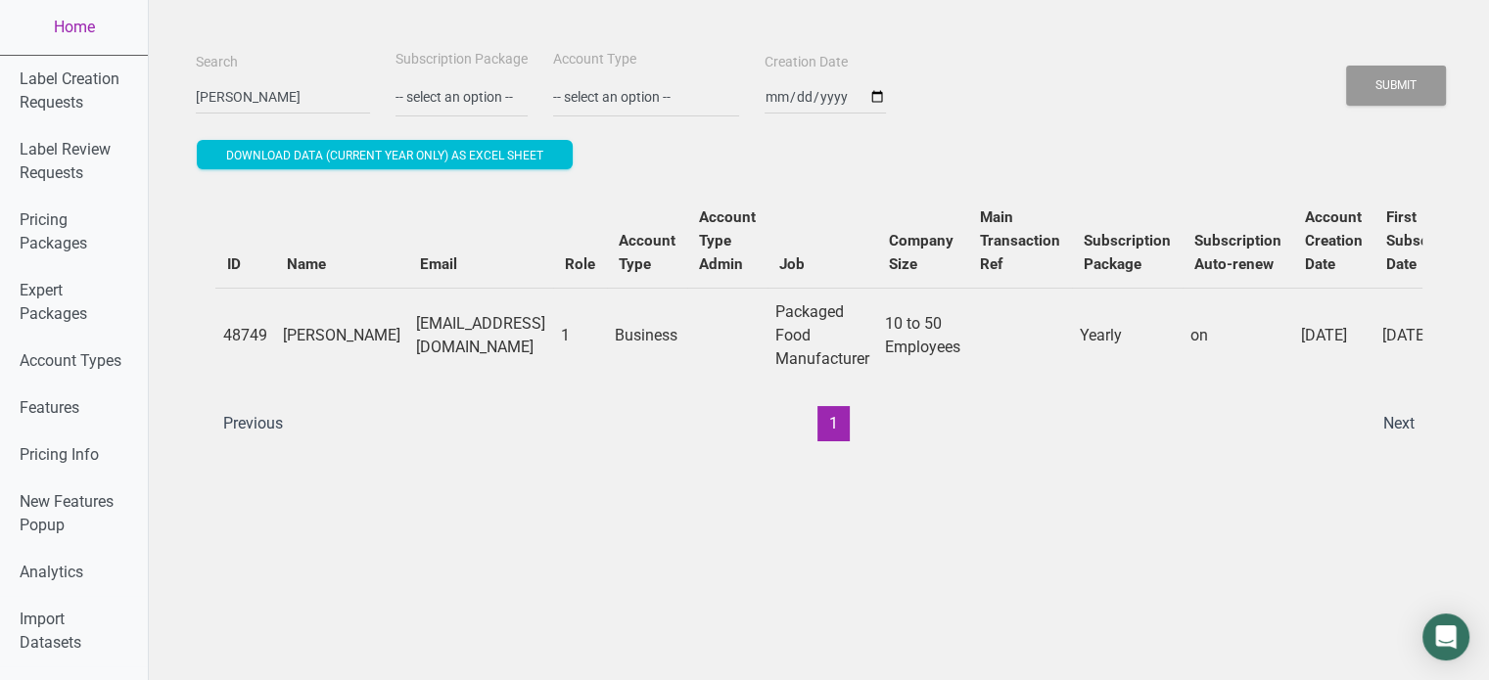
click at [461, 337] on td "[EMAIL_ADDRESS][DOMAIN_NAME]" at bounding box center [480, 335] width 145 height 95
copy td "[EMAIL_ADDRESS][DOMAIN_NAME]"
